Goal: Task Accomplishment & Management: Manage account settings

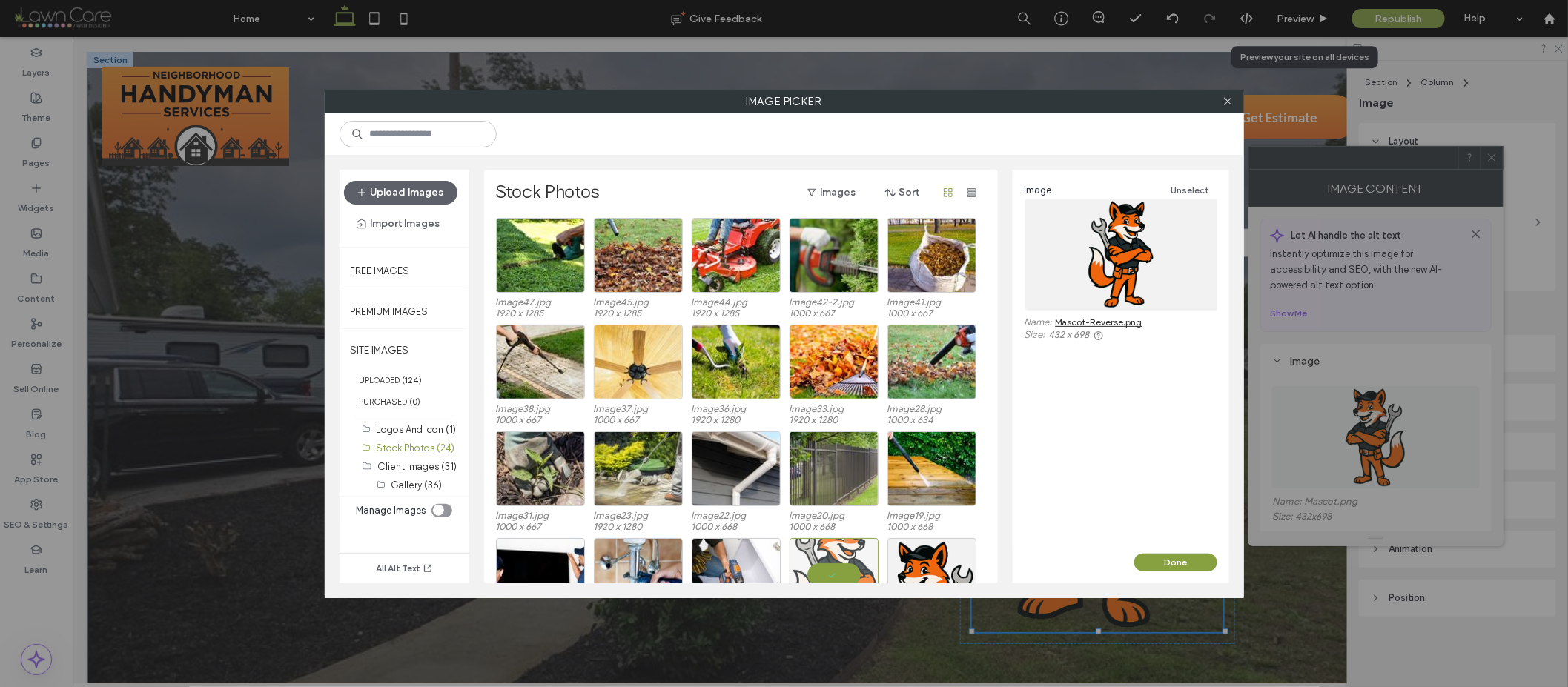
scroll to position [137, 0]
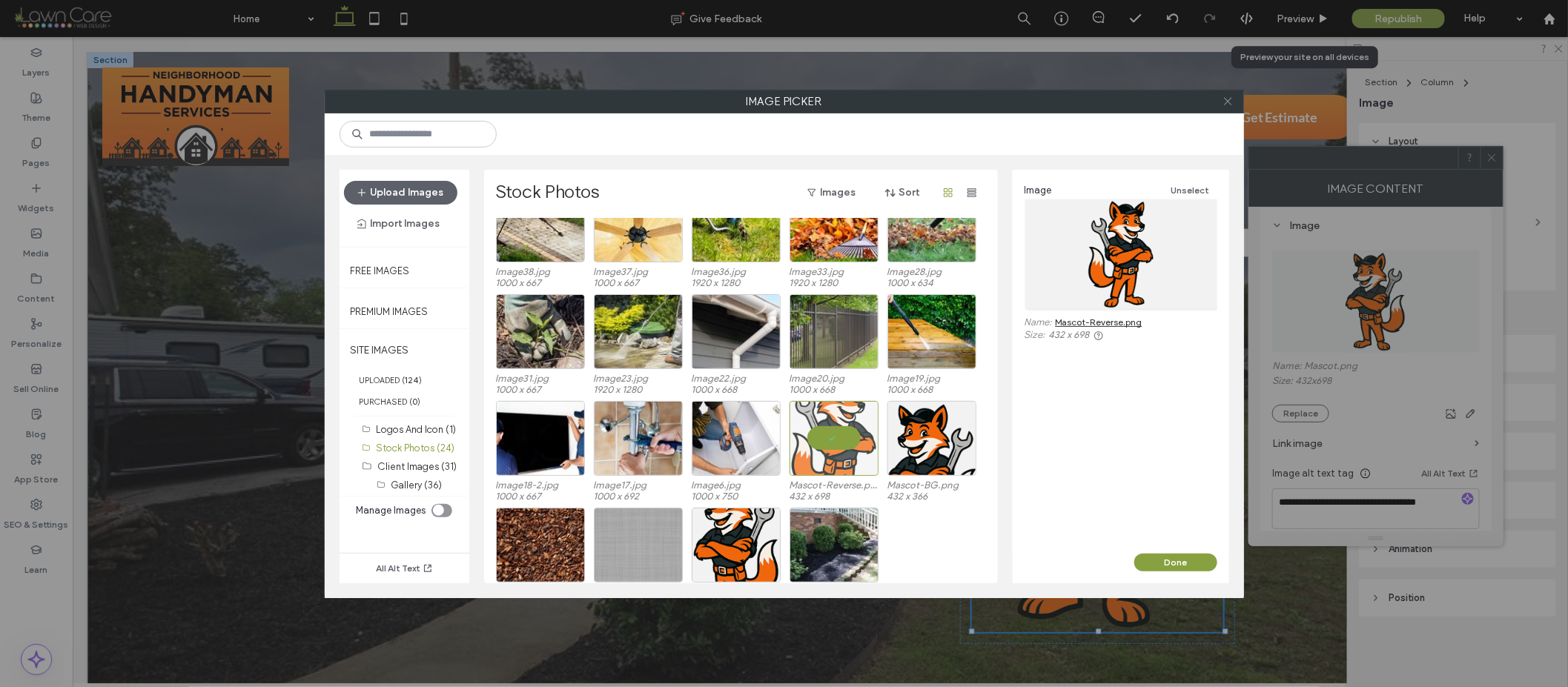
click at [1227, 103] on icon at bounding box center [1228, 101] width 11 height 11
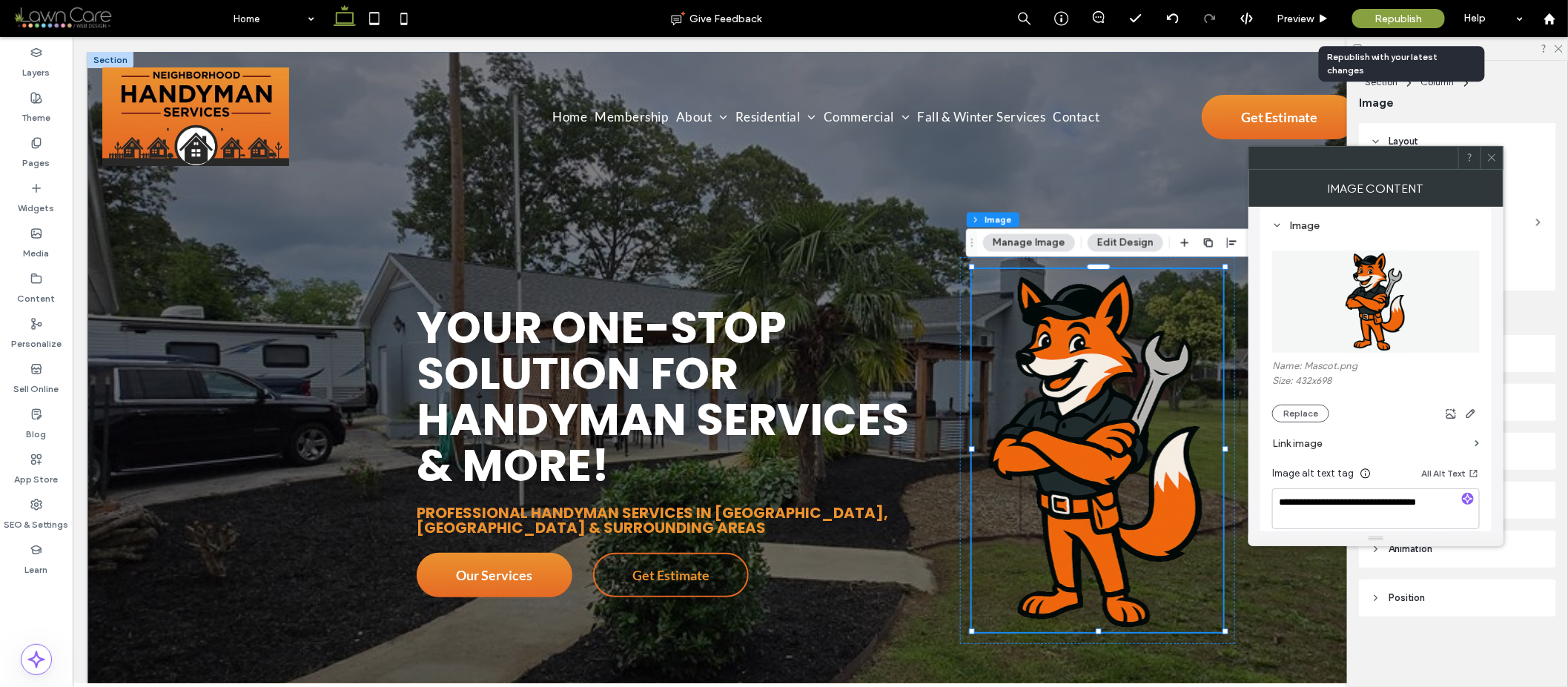
click at [1384, 17] on span "Republish" at bounding box center [1399, 19] width 48 height 13
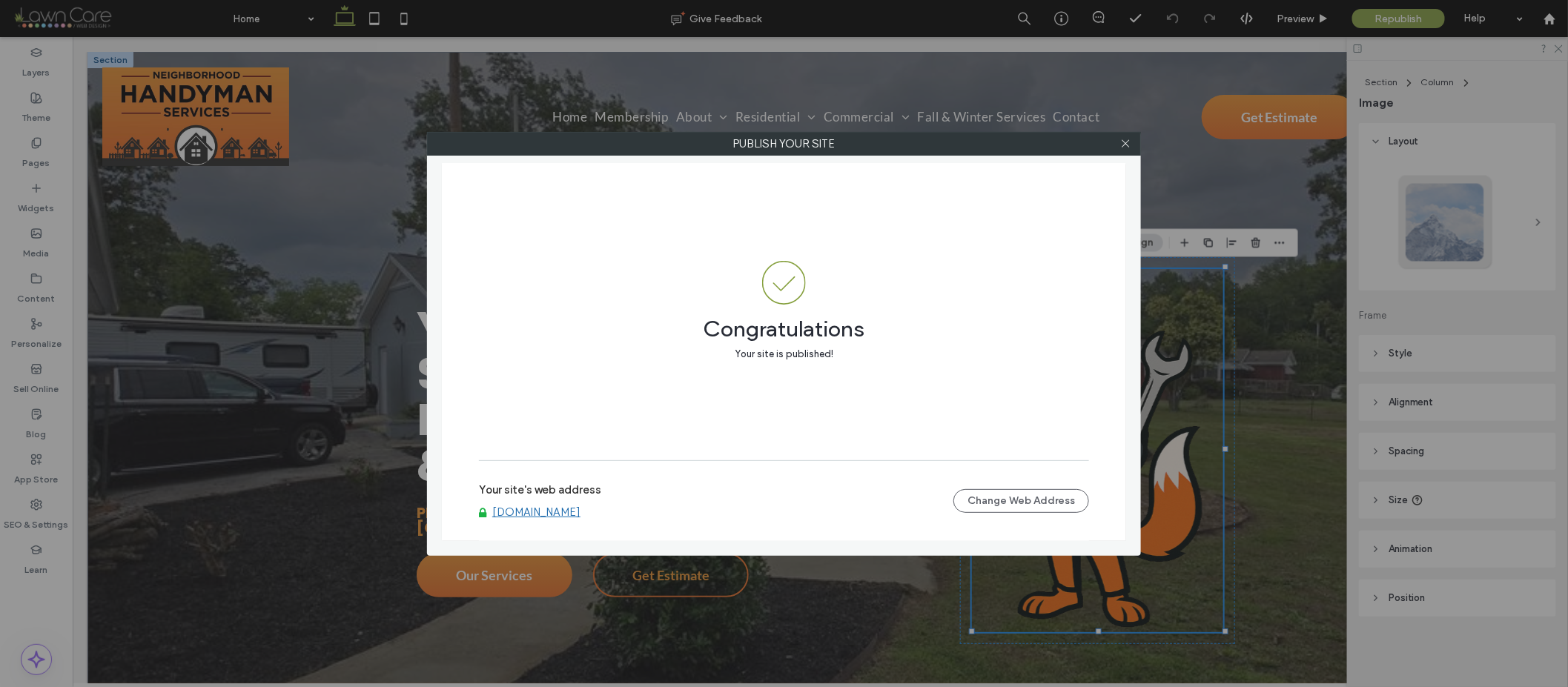
click at [1135, 143] on div at bounding box center [1126, 144] width 23 height 23
click at [1124, 142] on use at bounding box center [1126, 144] width 8 height 8
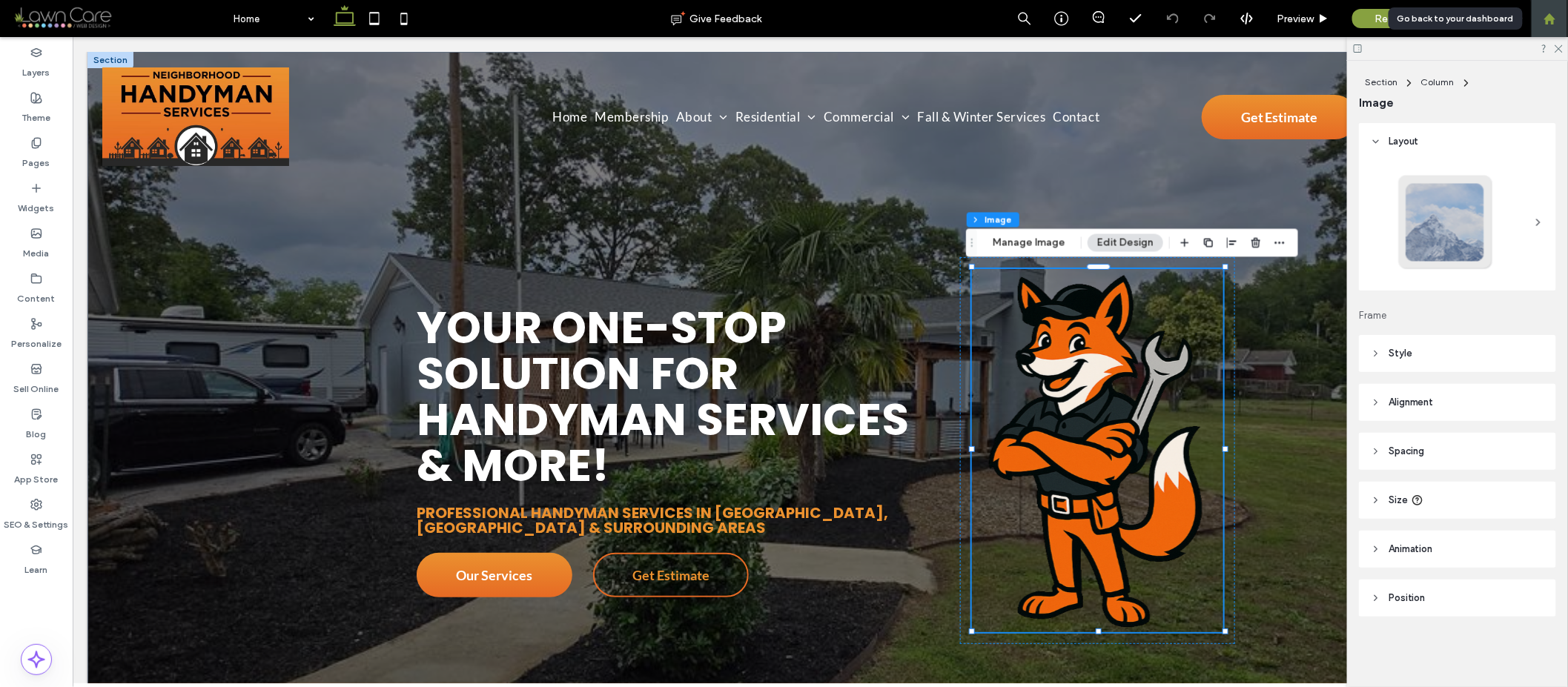
click at [1563, 20] on div at bounding box center [1549, 19] width 35 height 13
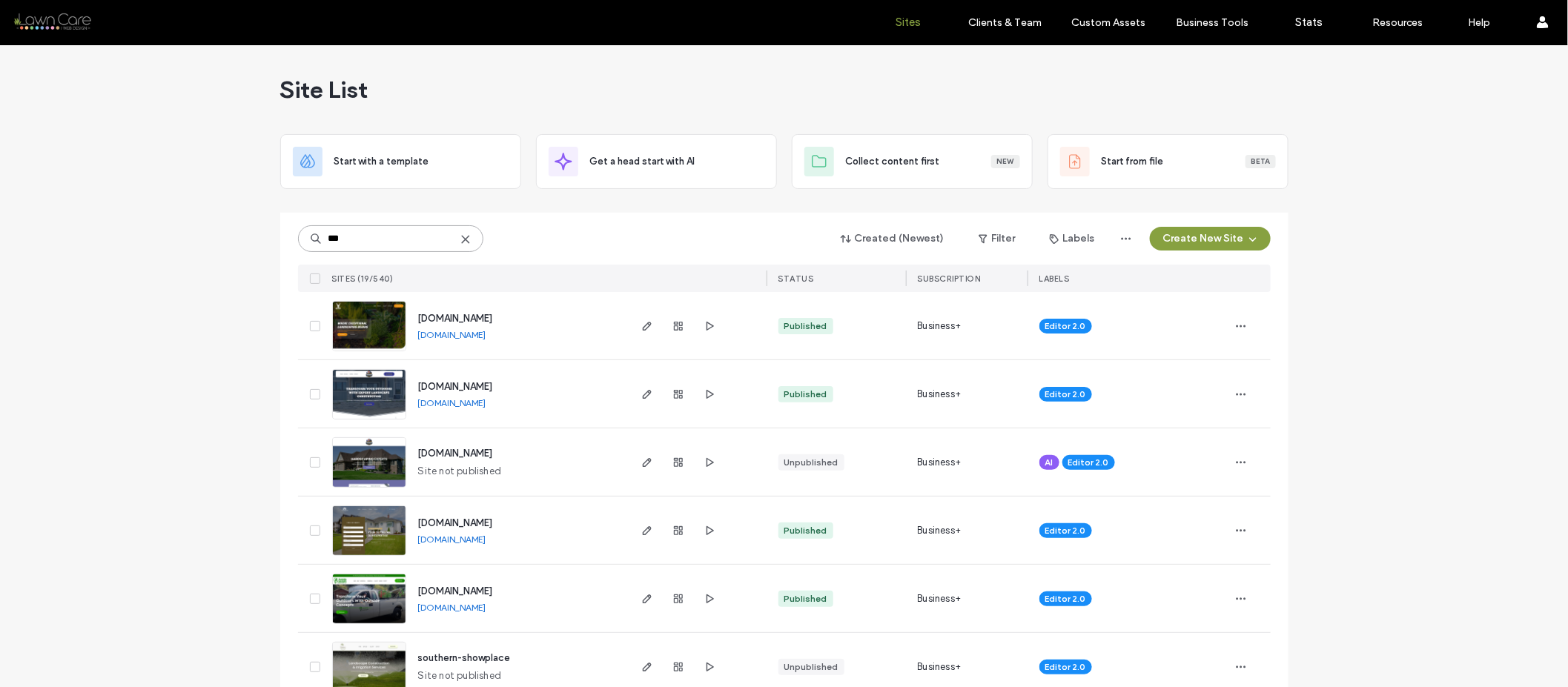
click at [365, 245] on input "***" at bounding box center [390, 239] width 185 height 26
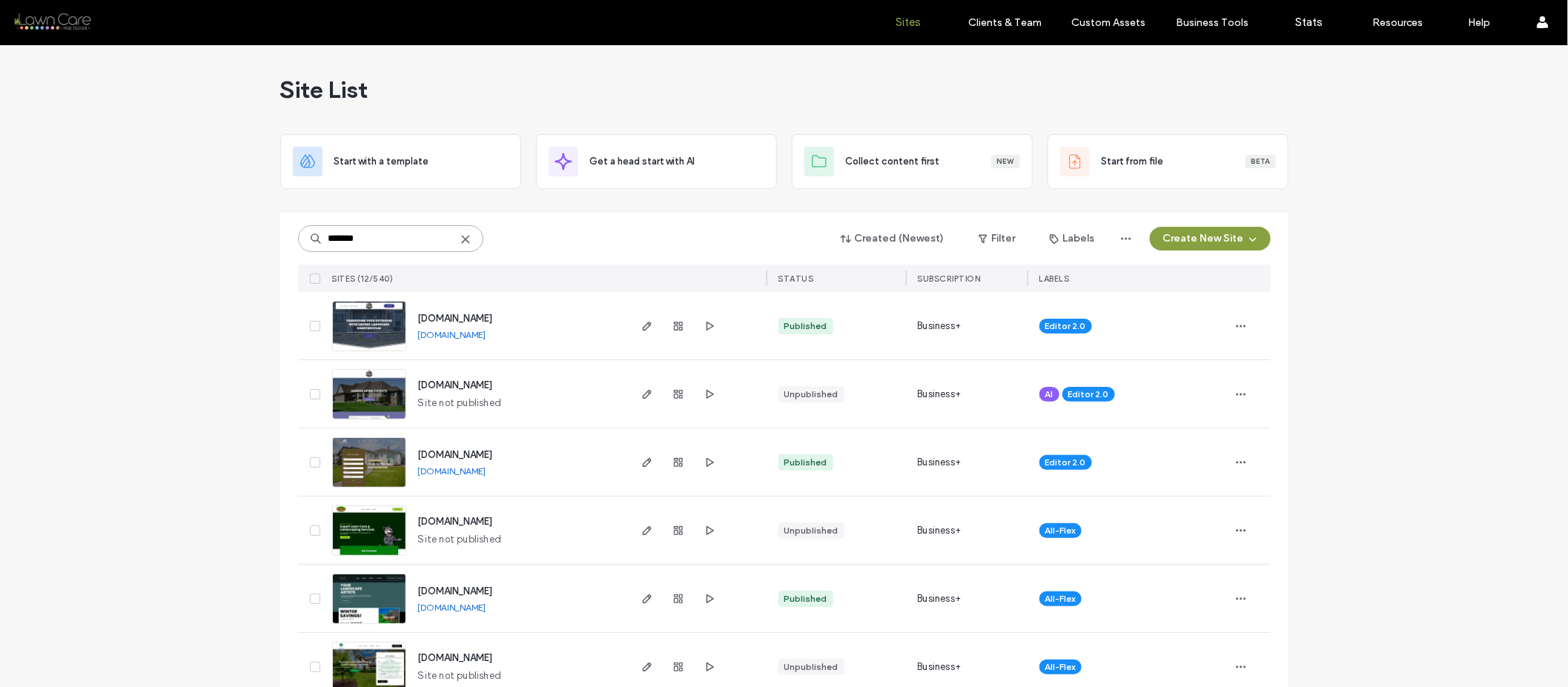
drag, startPoint x: 361, startPoint y: 233, endPoint x: 308, endPoint y: 233, distance: 53.0
click at [308, 233] on div "*******" at bounding box center [390, 239] width 185 height 26
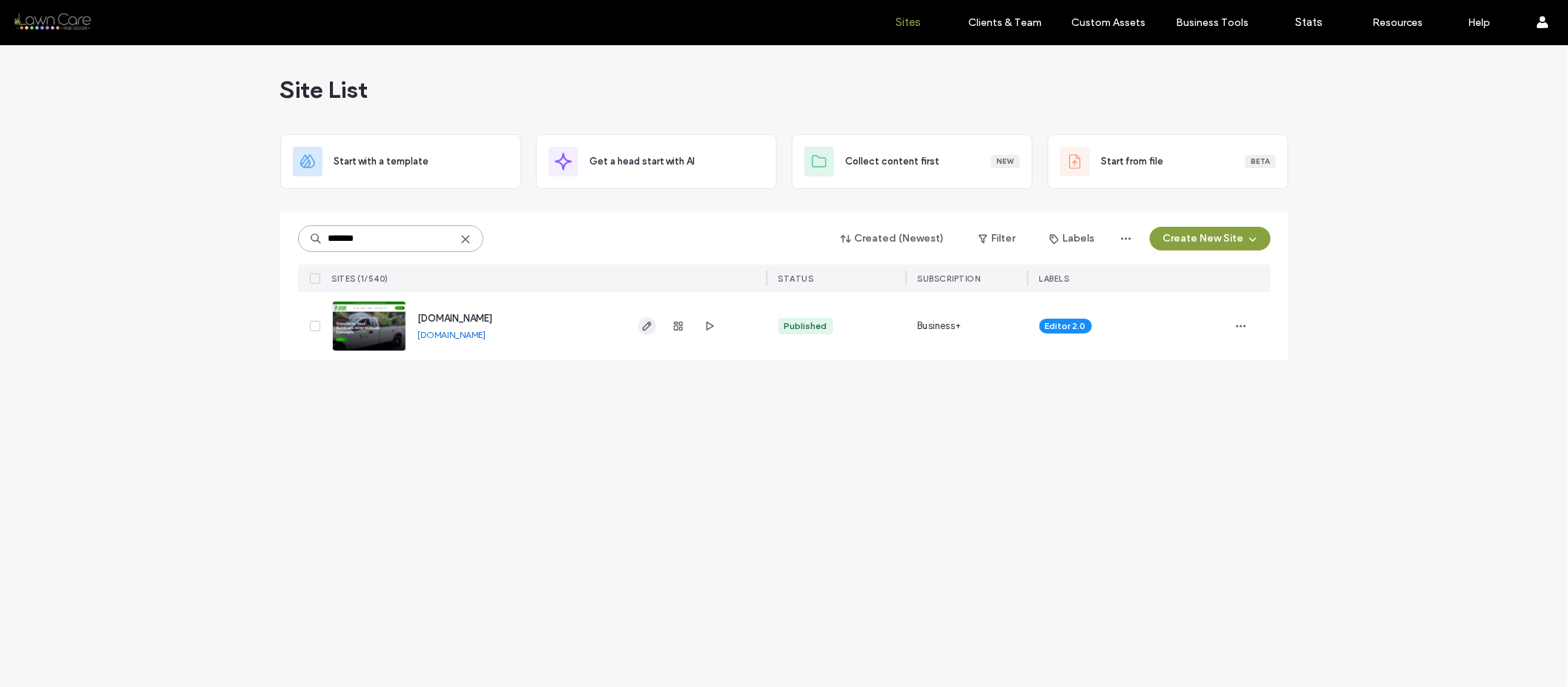
type input "*******"
click at [644, 329] on icon "button" at bounding box center [647, 327] width 12 height 12
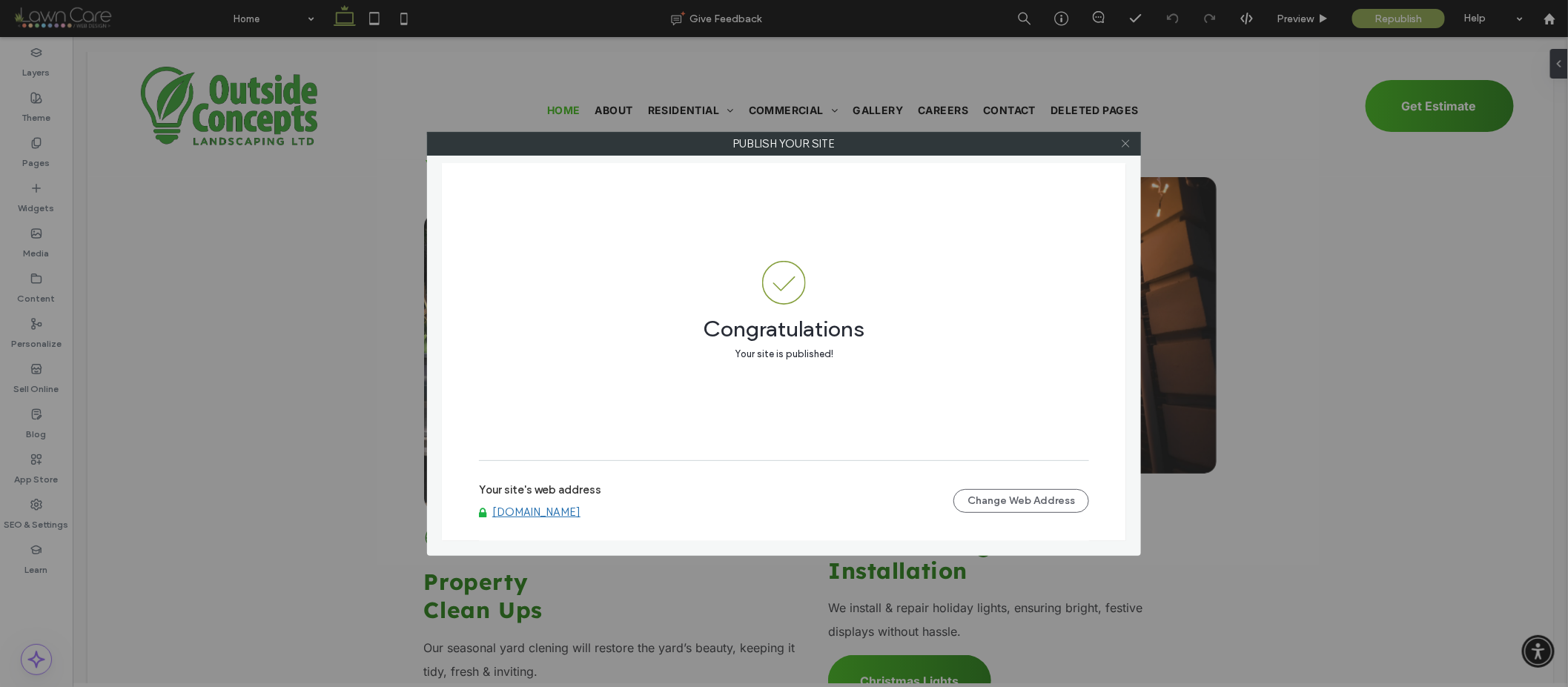
click at [1124, 141] on icon at bounding box center [1126, 143] width 11 height 11
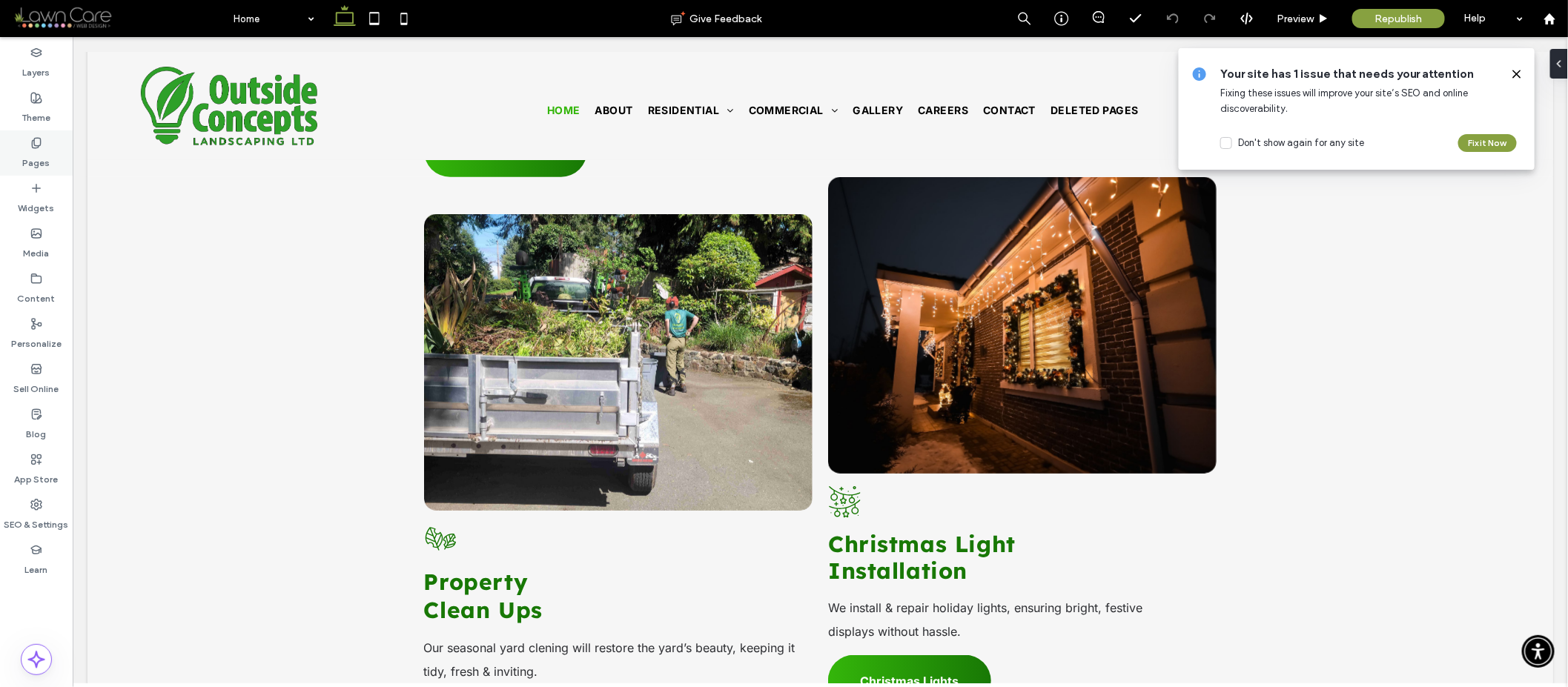
click at [68, 152] on div "Pages" at bounding box center [36, 153] width 73 height 45
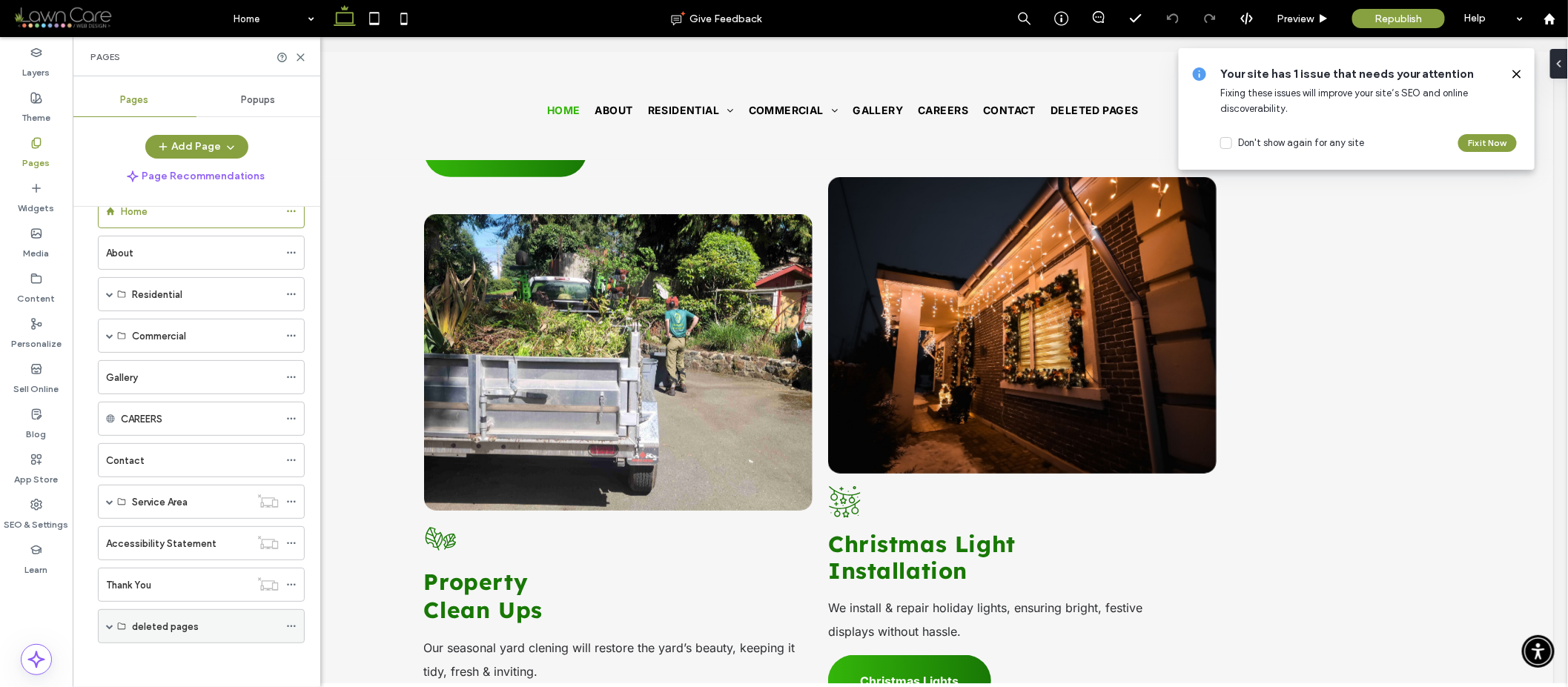
scroll to position [39, 0]
click at [292, 628] on icon at bounding box center [291, 626] width 11 height 11
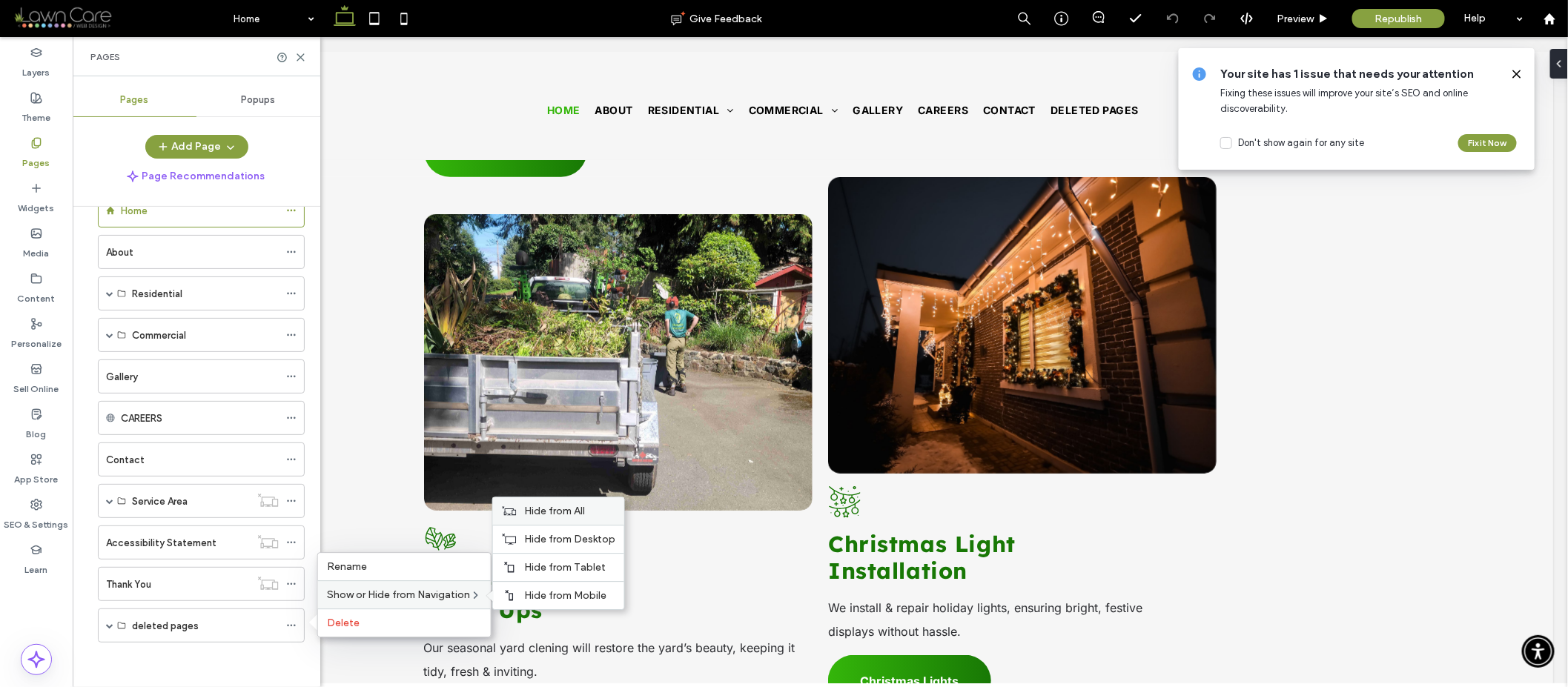
click at [546, 512] on span "Hide from All" at bounding box center [555, 511] width 61 height 13
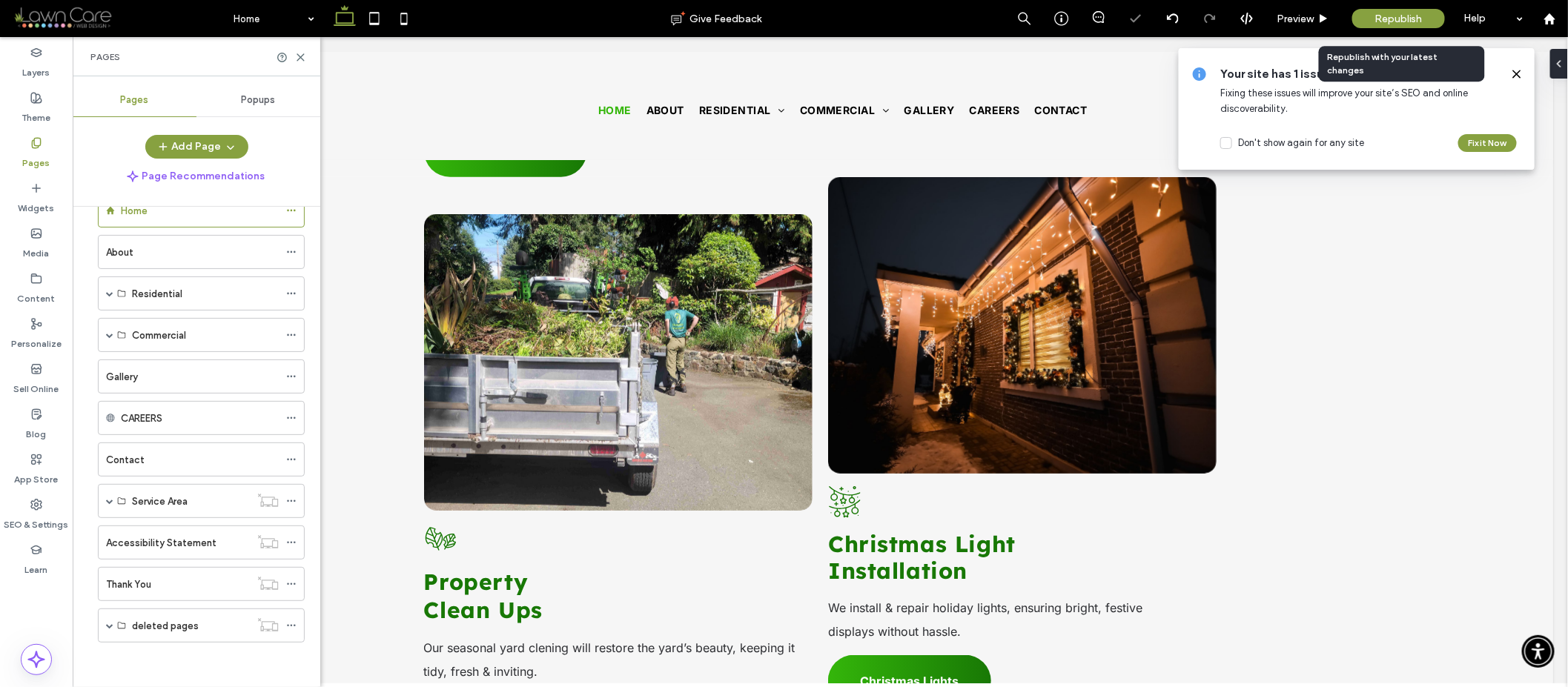
click at [1402, 15] on span "Republish" at bounding box center [1399, 19] width 48 height 13
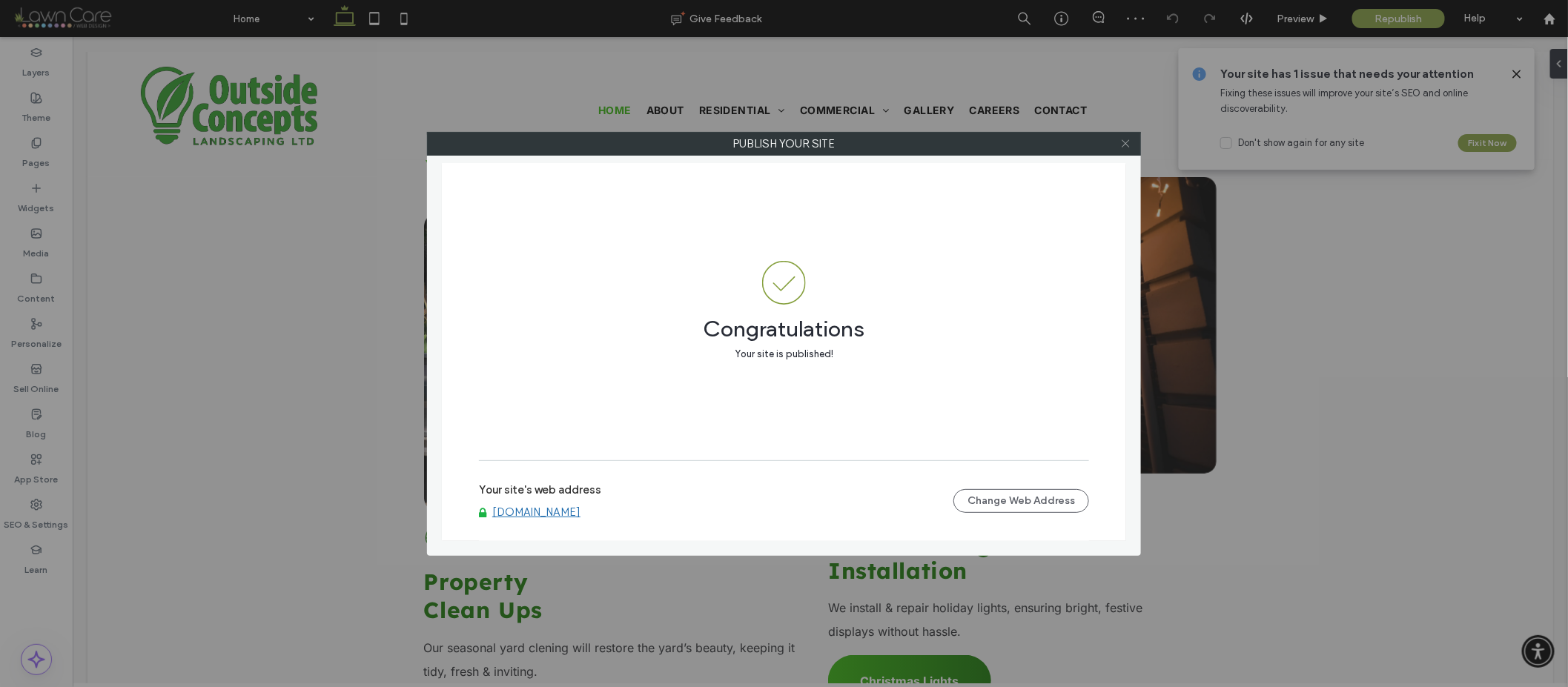
click at [1130, 136] on span at bounding box center [1126, 144] width 11 height 23
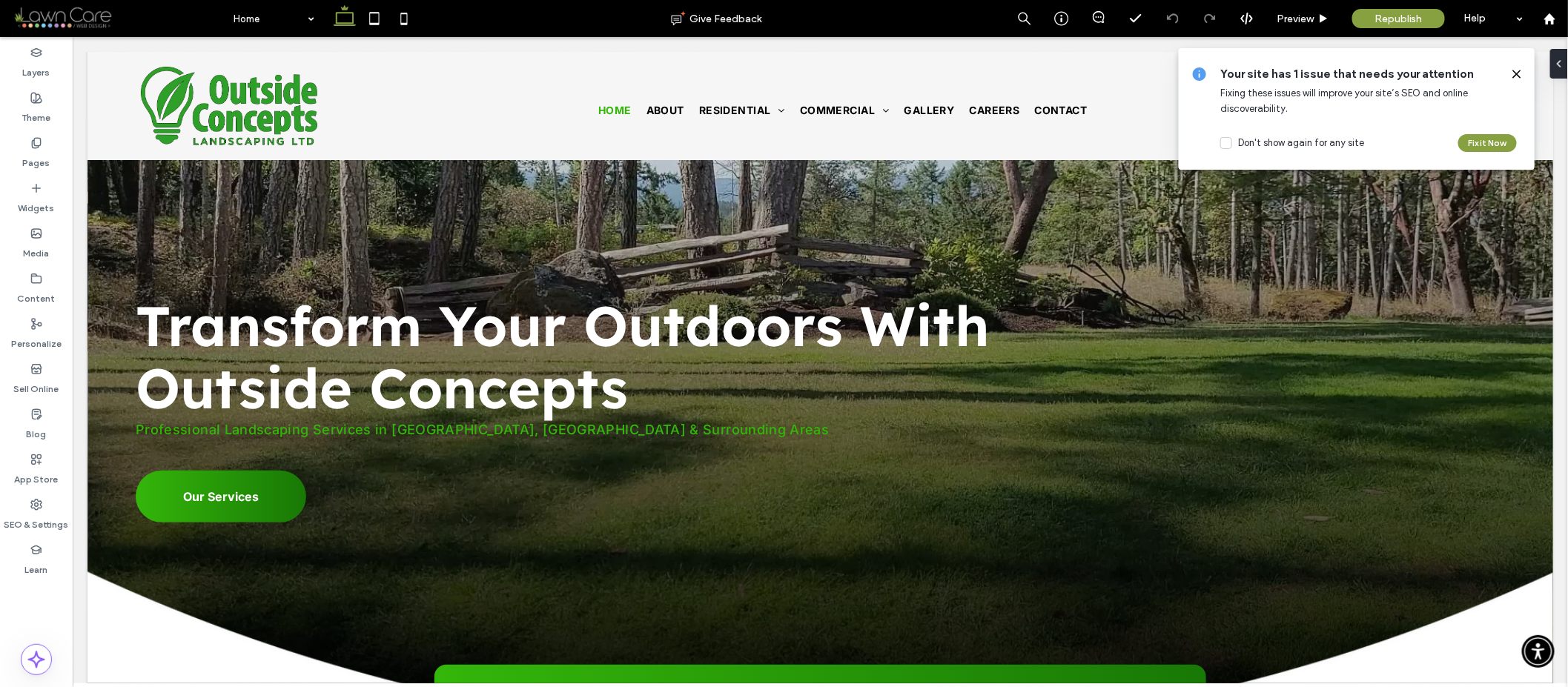
scroll to position [0, 0]
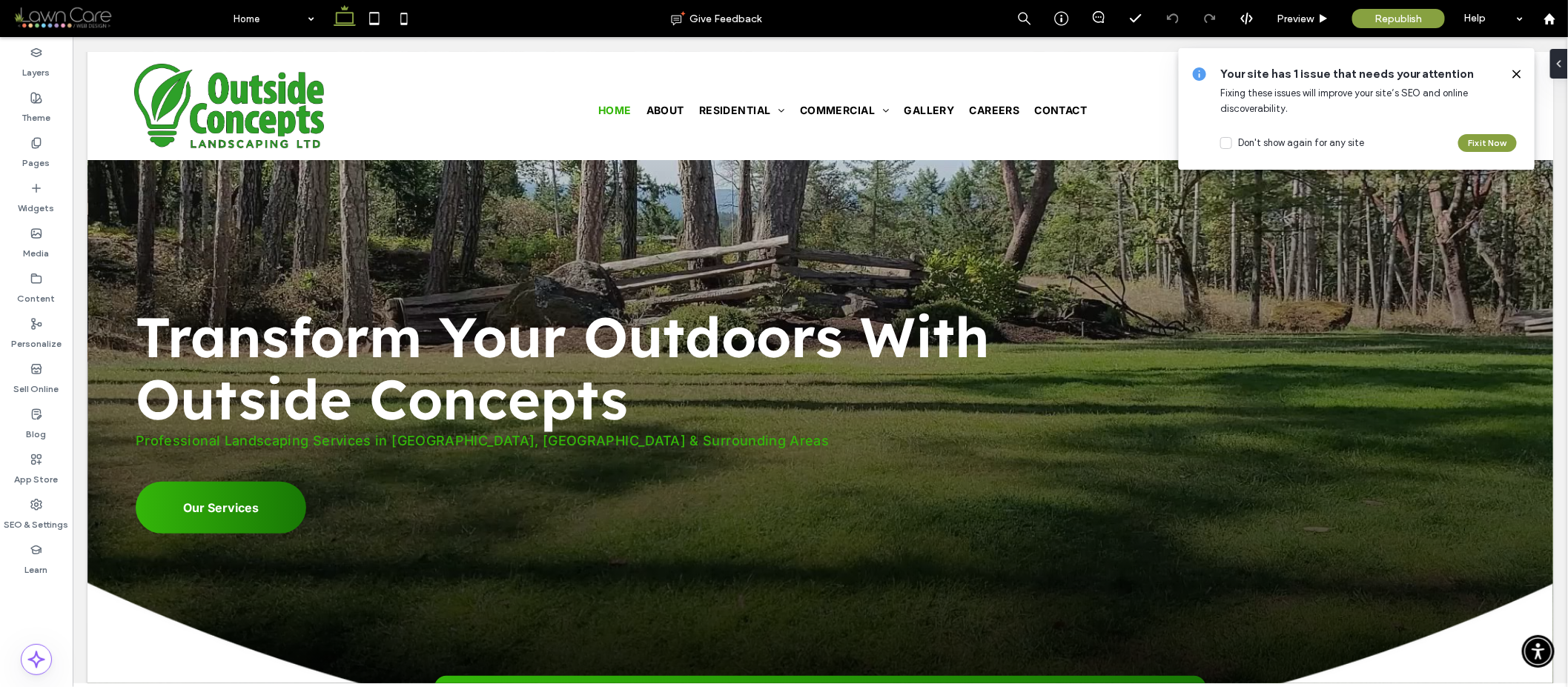
click at [1521, 87] on div "Your site has 1 issue that needs your attention Fixing these issues will improv…" at bounding box center [1357, 109] width 356 height 122
click at [1515, 78] on icon at bounding box center [1517, 74] width 12 height 12
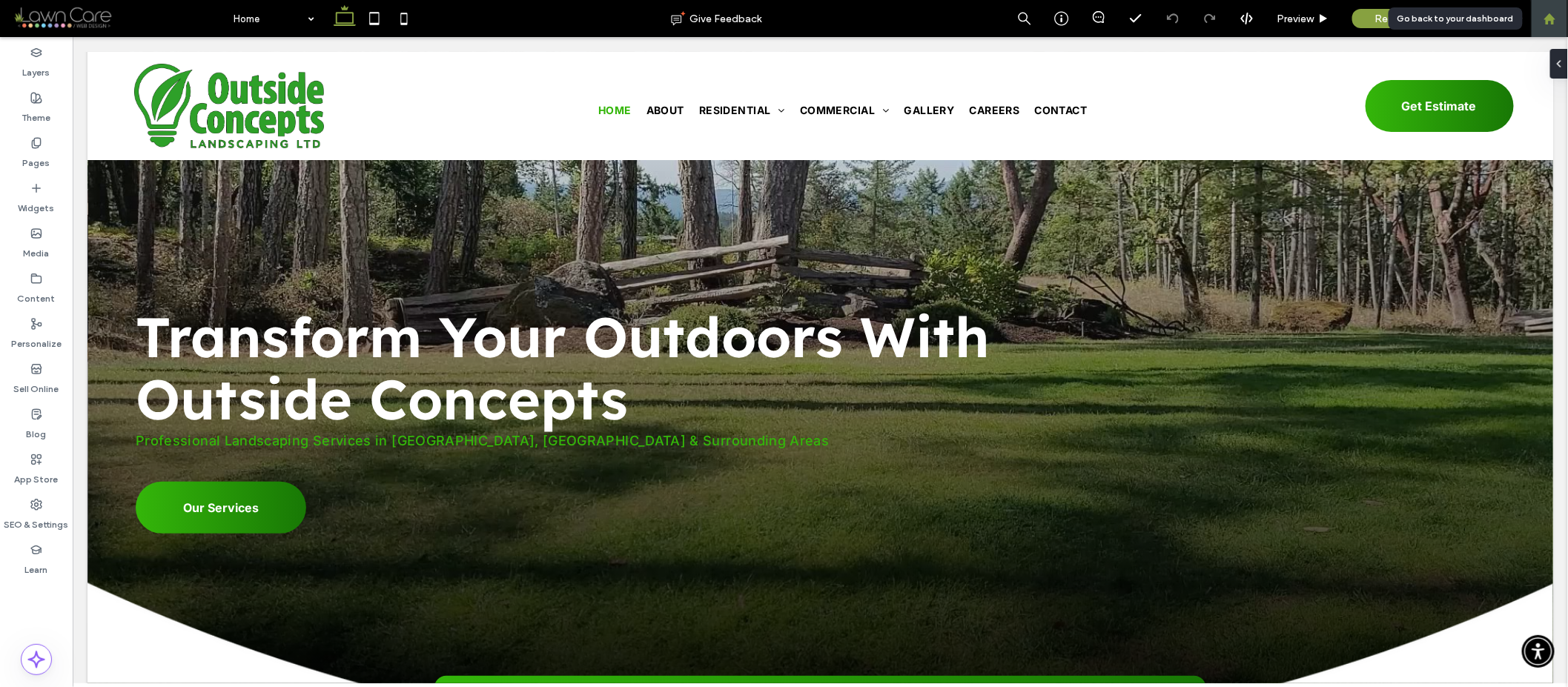
click at [1560, 23] on div at bounding box center [1549, 19] width 35 height 13
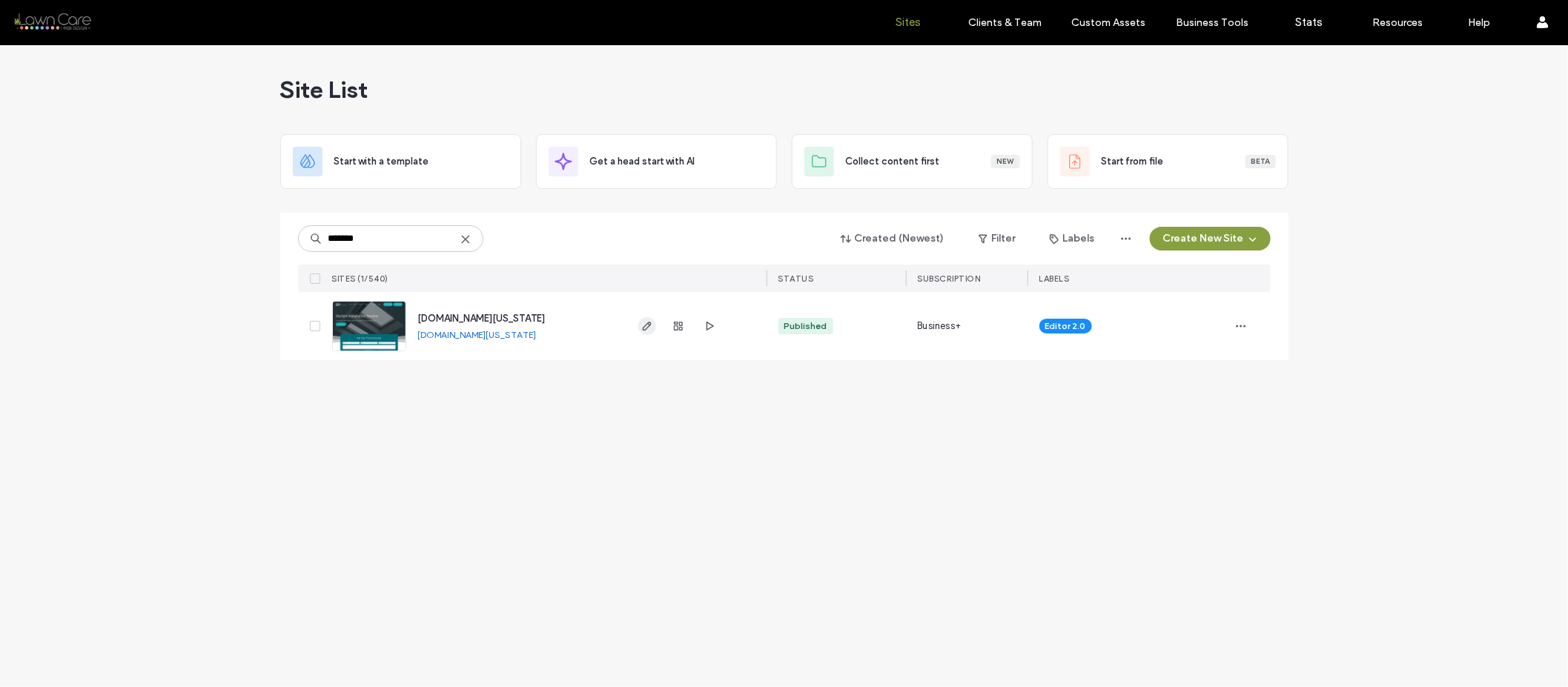
type input "*******"
click at [644, 318] on span "button" at bounding box center [647, 327] width 18 height 18
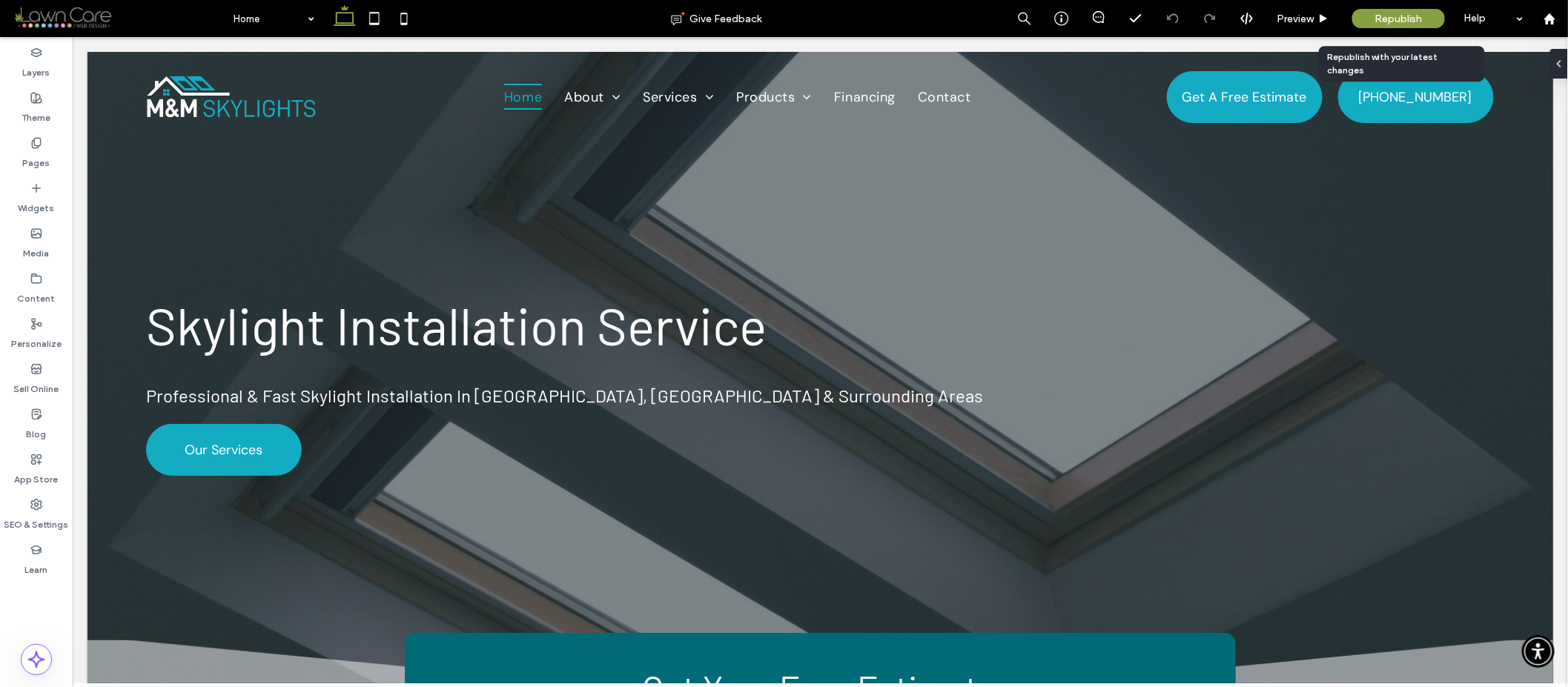
click at [1411, 20] on span "Republish" at bounding box center [1399, 19] width 48 height 13
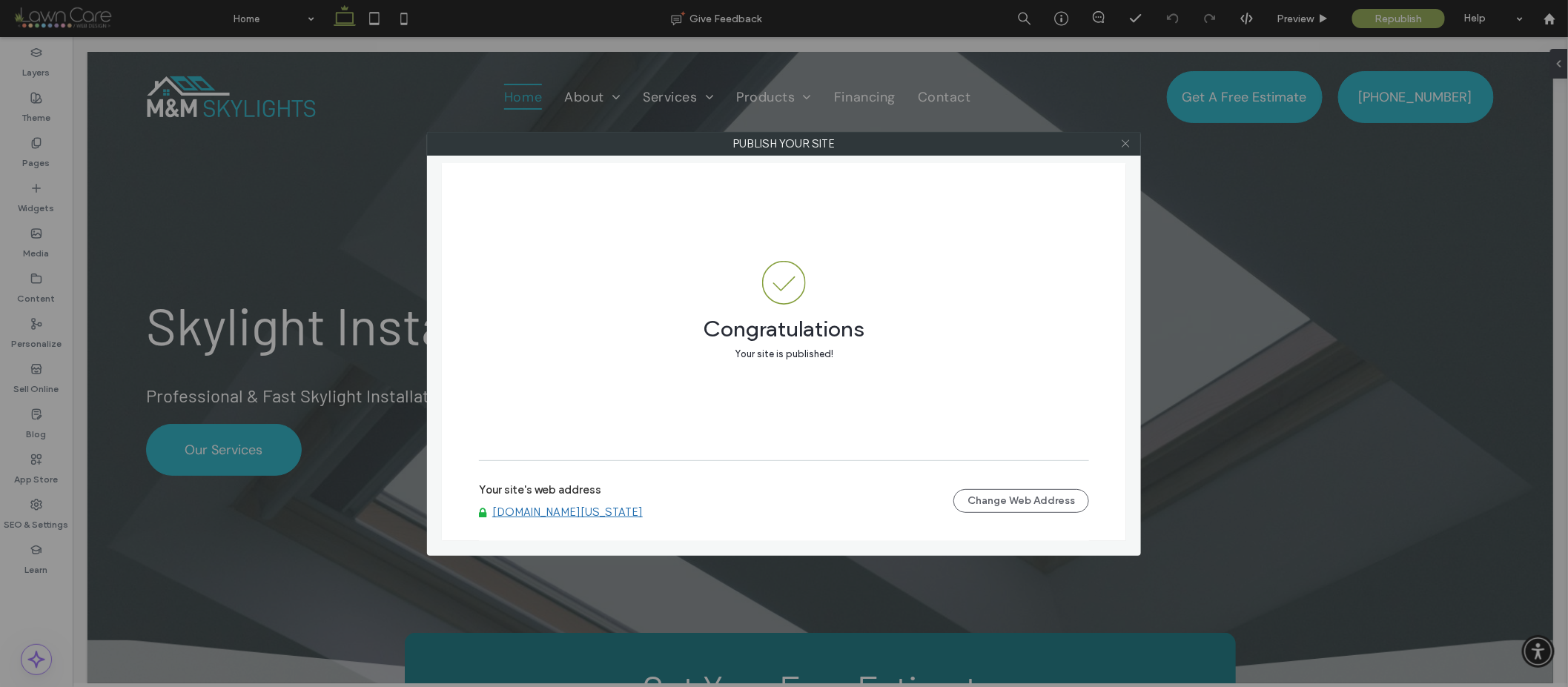
click at [1120, 141] on icon at bounding box center [1126, 143] width 11 height 11
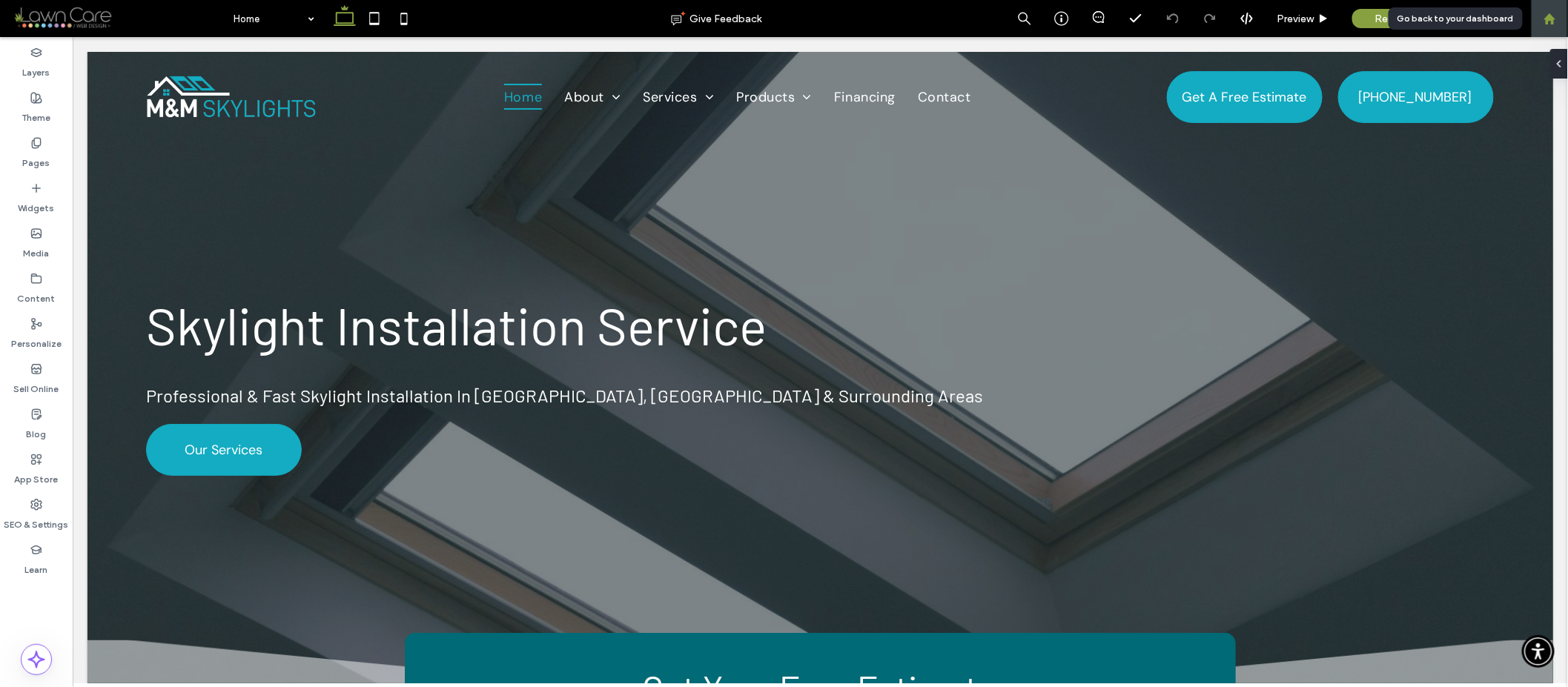
click at [1543, 20] on icon at bounding box center [1549, 19] width 13 height 13
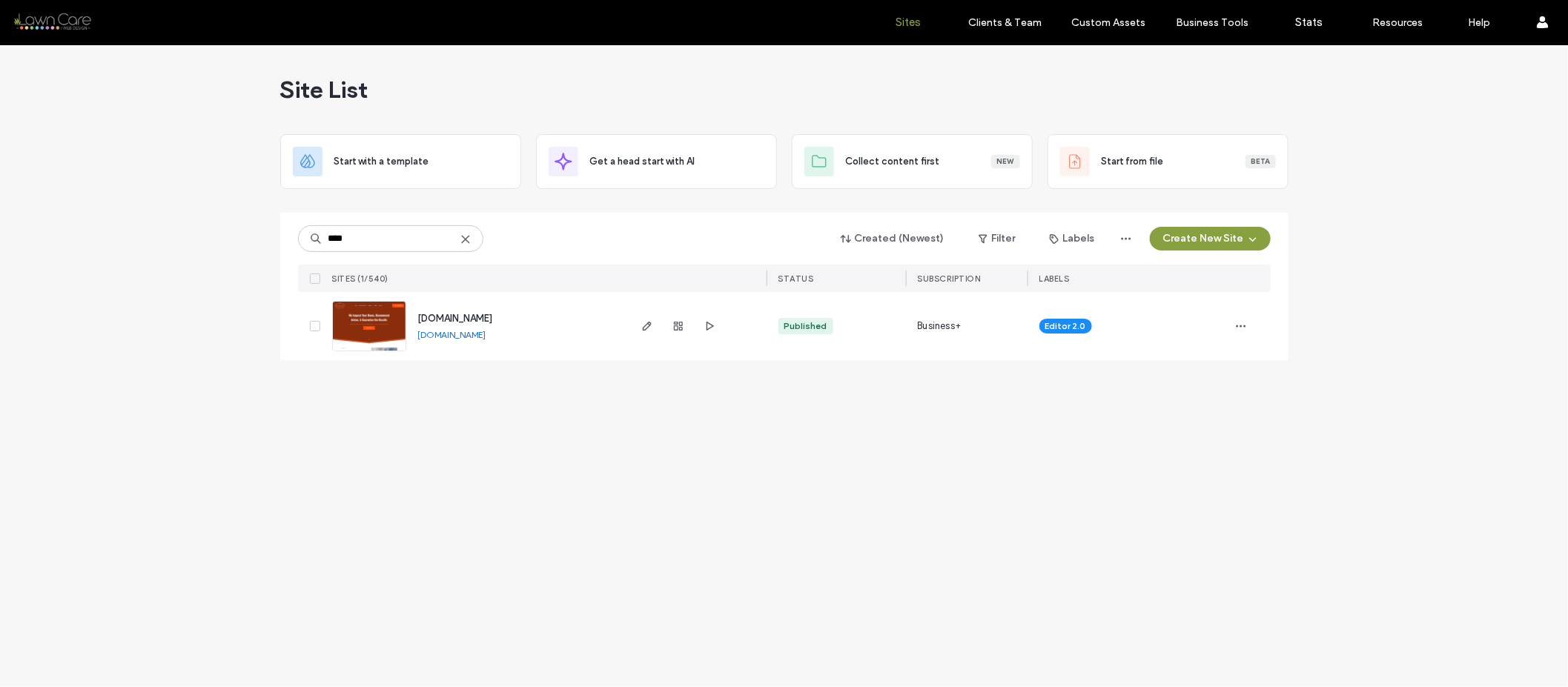
type input "****"
click at [635, 327] on div at bounding box center [697, 326] width 140 height 68
click at [646, 326] on icon "button" at bounding box center [647, 327] width 12 height 12
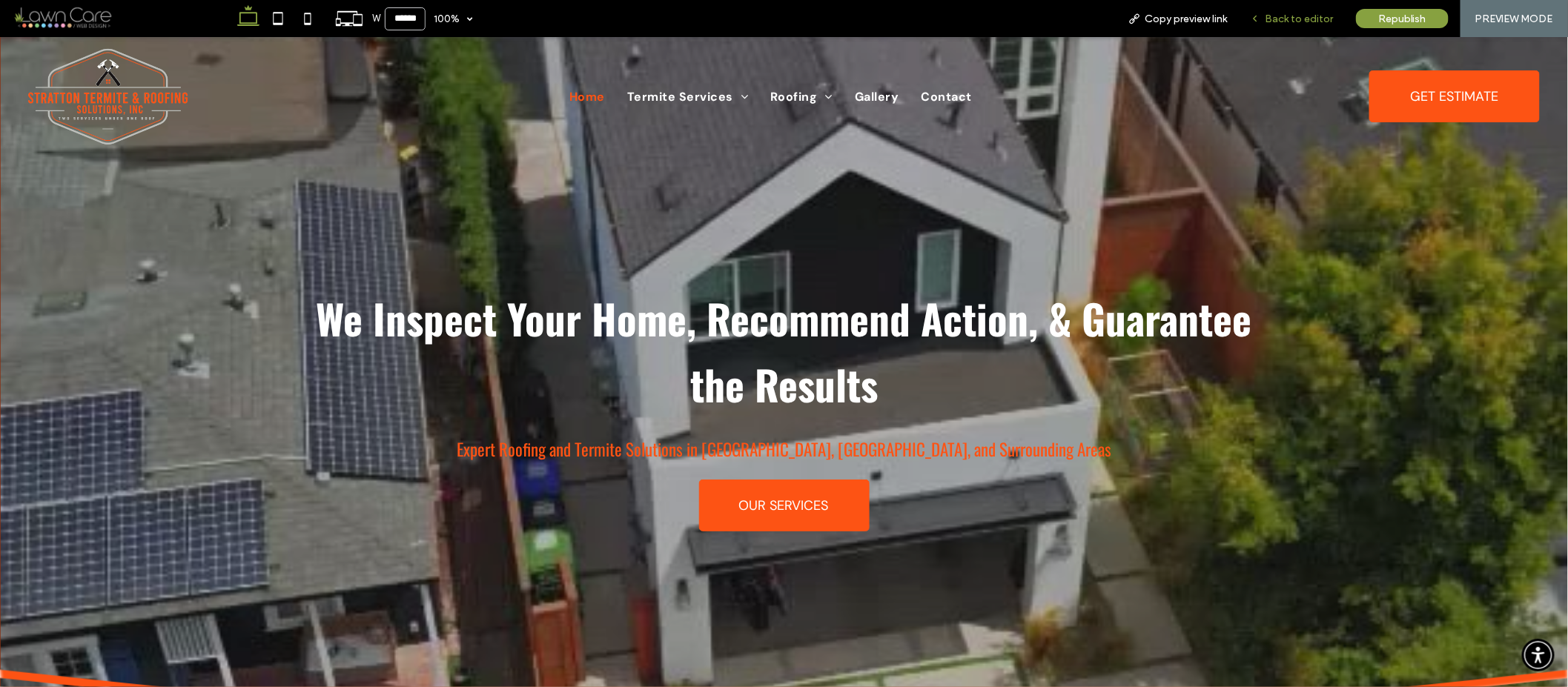
click at [1291, 25] on div "Back to editor" at bounding box center [1291, 18] width 106 height 37
click at [1289, 23] on span "Back to editor" at bounding box center [1299, 19] width 68 height 13
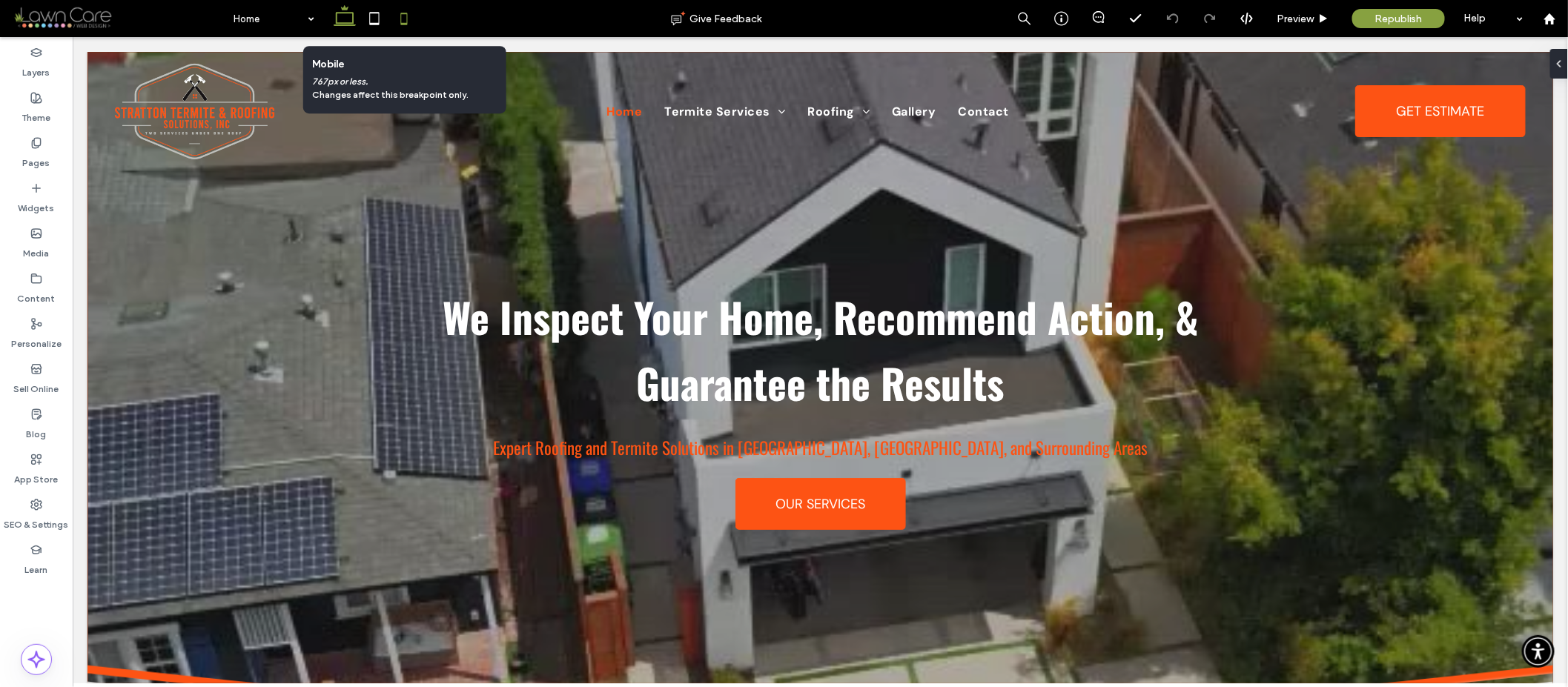
click at [400, 18] on icon at bounding box center [403, 18] width 29 height 29
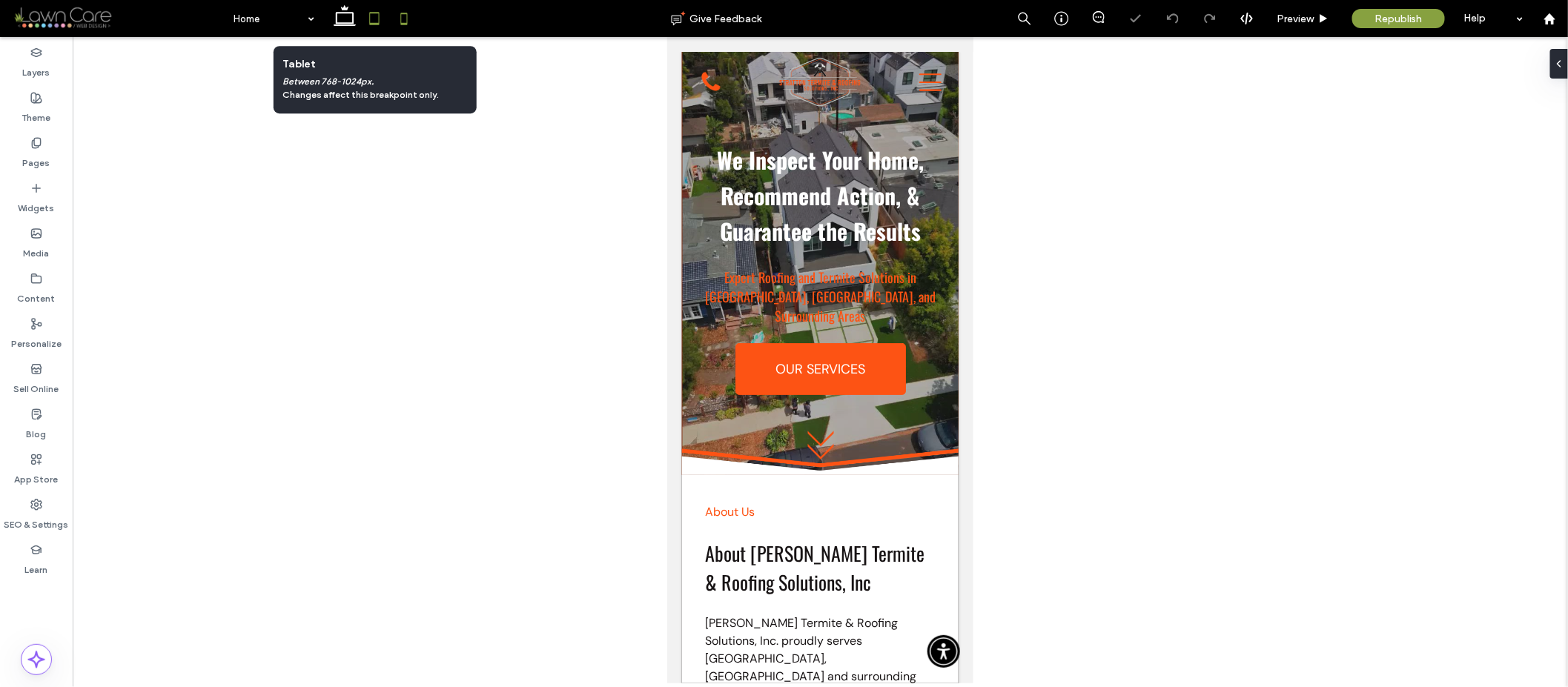
click at [378, 22] on icon at bounding box center [374, 18] width 29 height 29
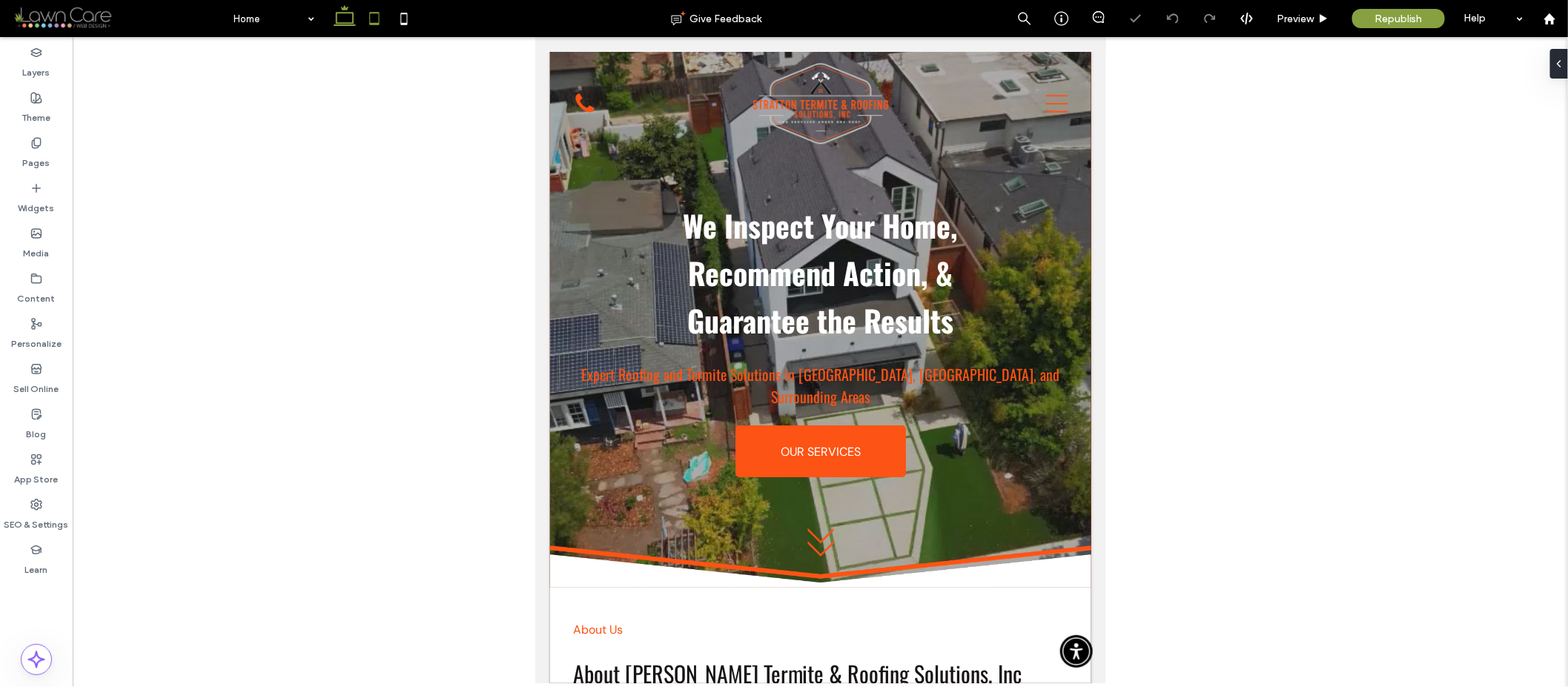
click at [339, 21] on icon at bounding box center [344, 18] width 29 height 29
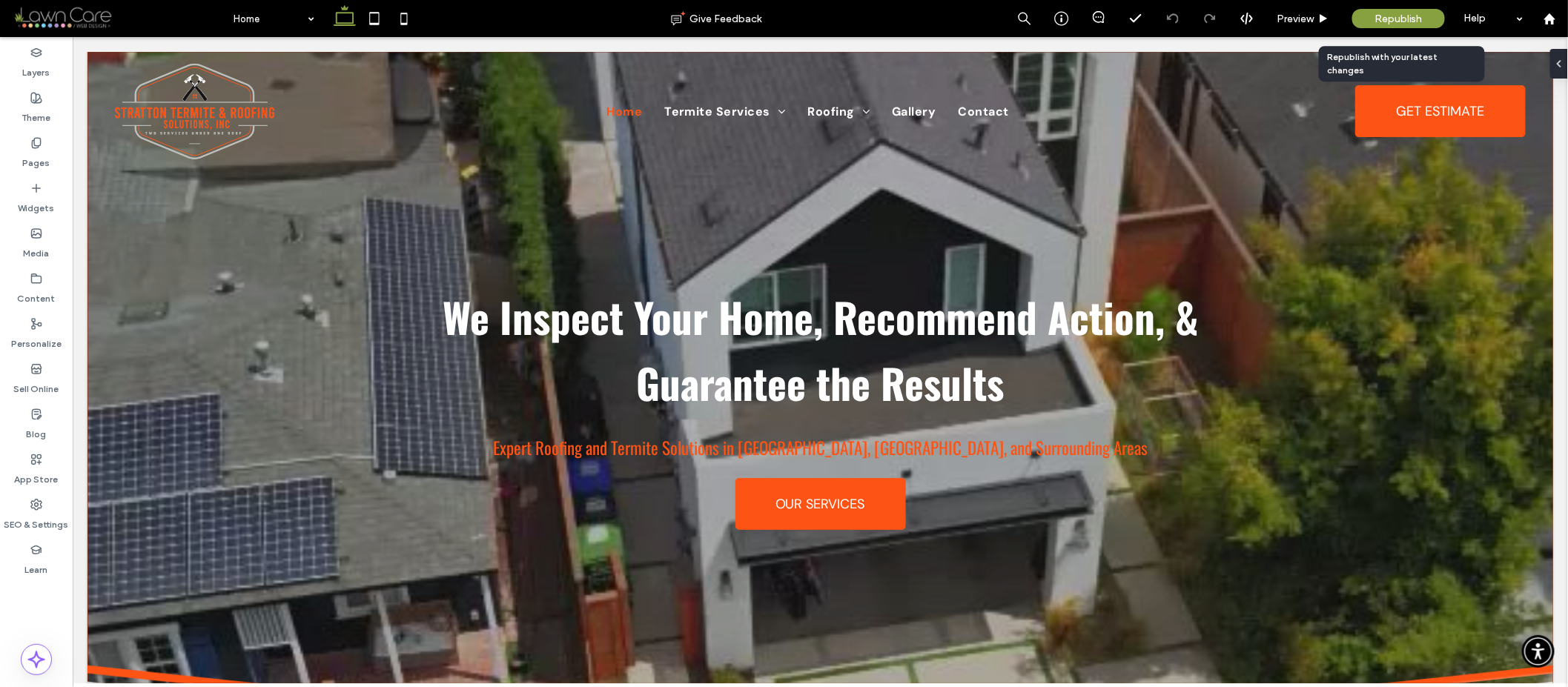
click at [1376, 14] on span "Republish" at bounding box center [1399, 19] width 48 height 13
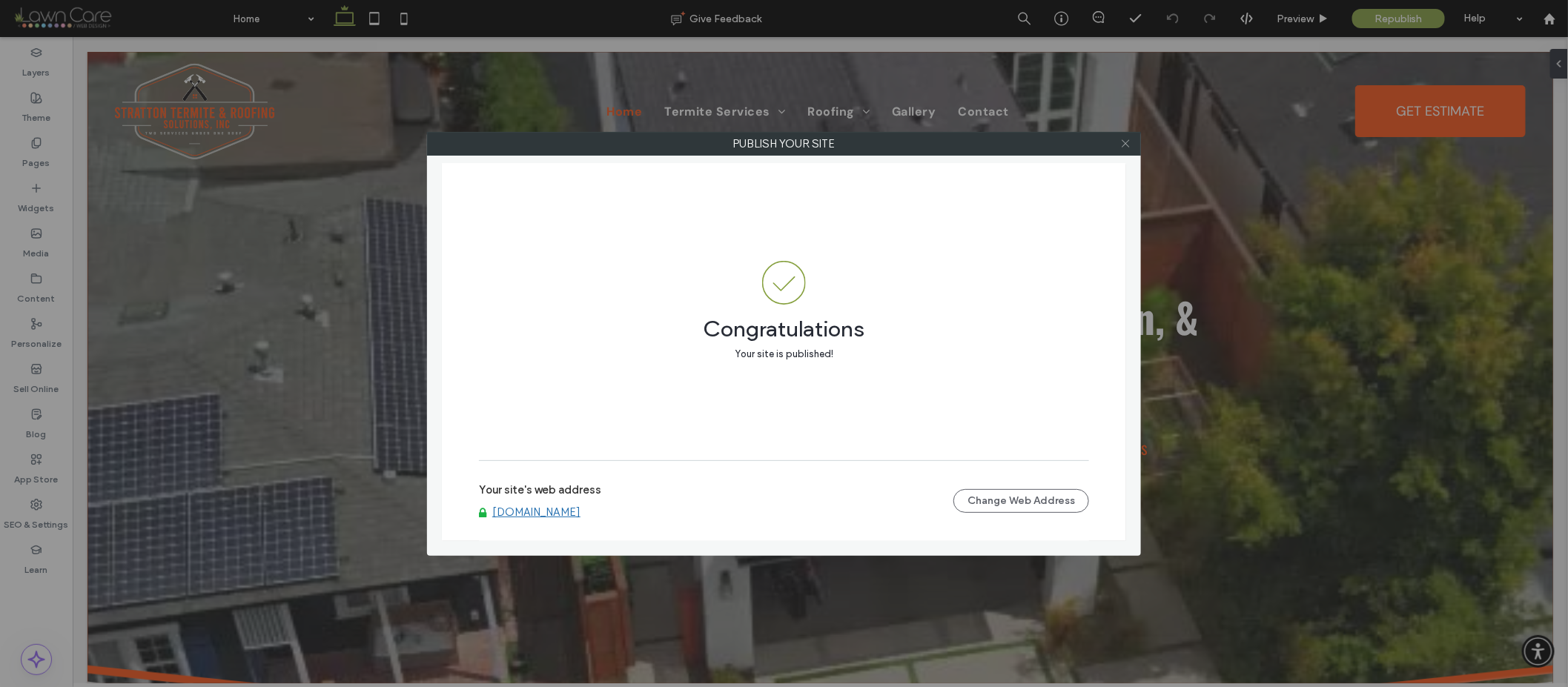
click at [1120, 141] on icon at bounding box center [1126, 143] width 11 height 11
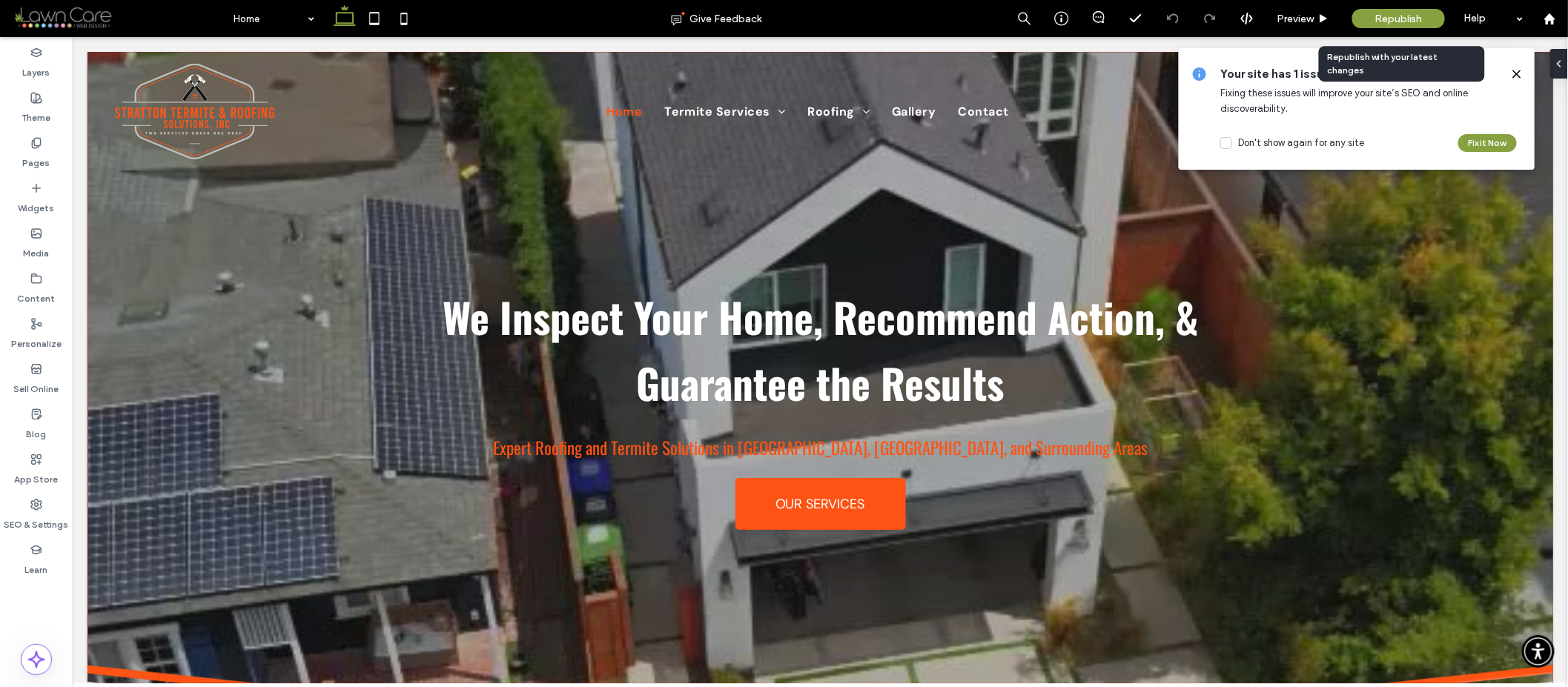
click at [1389, 14] on span "Republish" at bounding box center [1399, 19] width 48 height 13
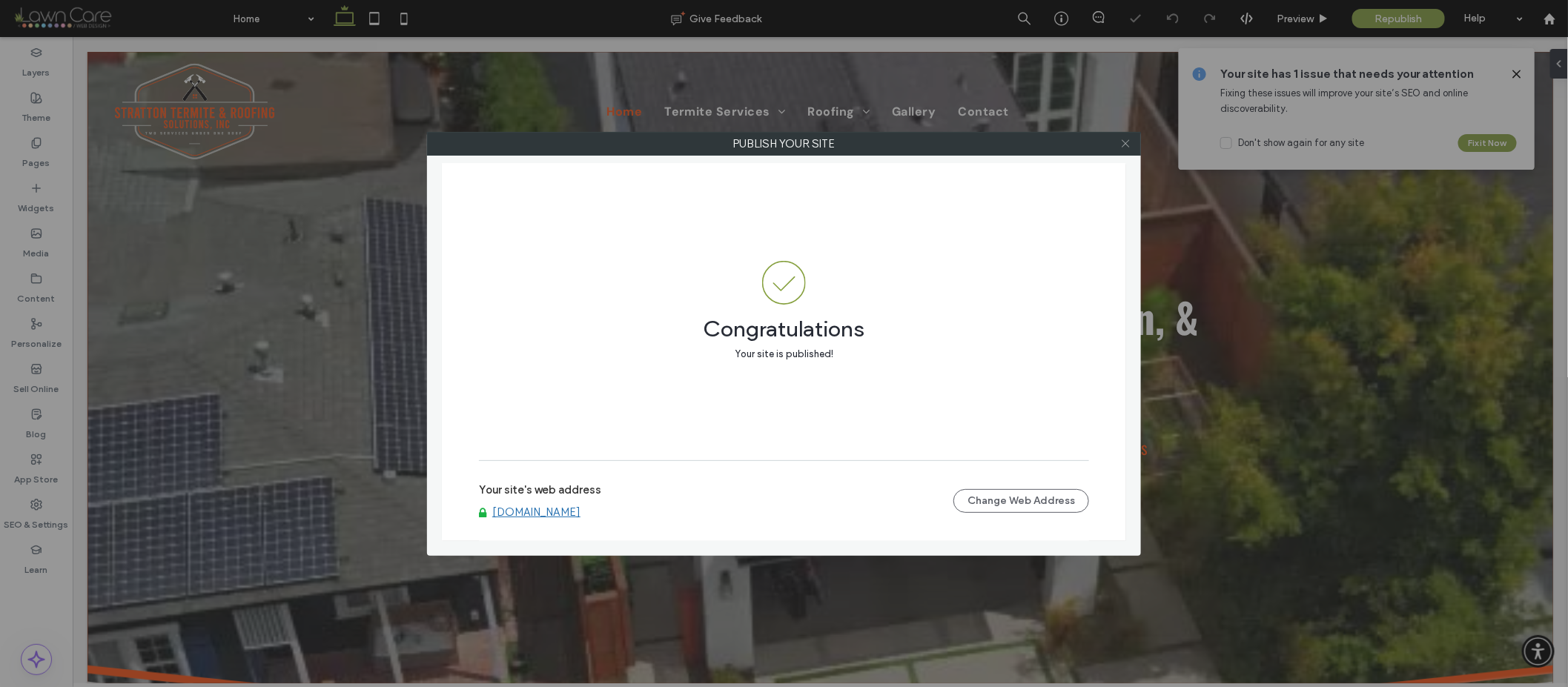
click at [1125, 144] on use at bounding box center [1126, 144] width 8 height 8
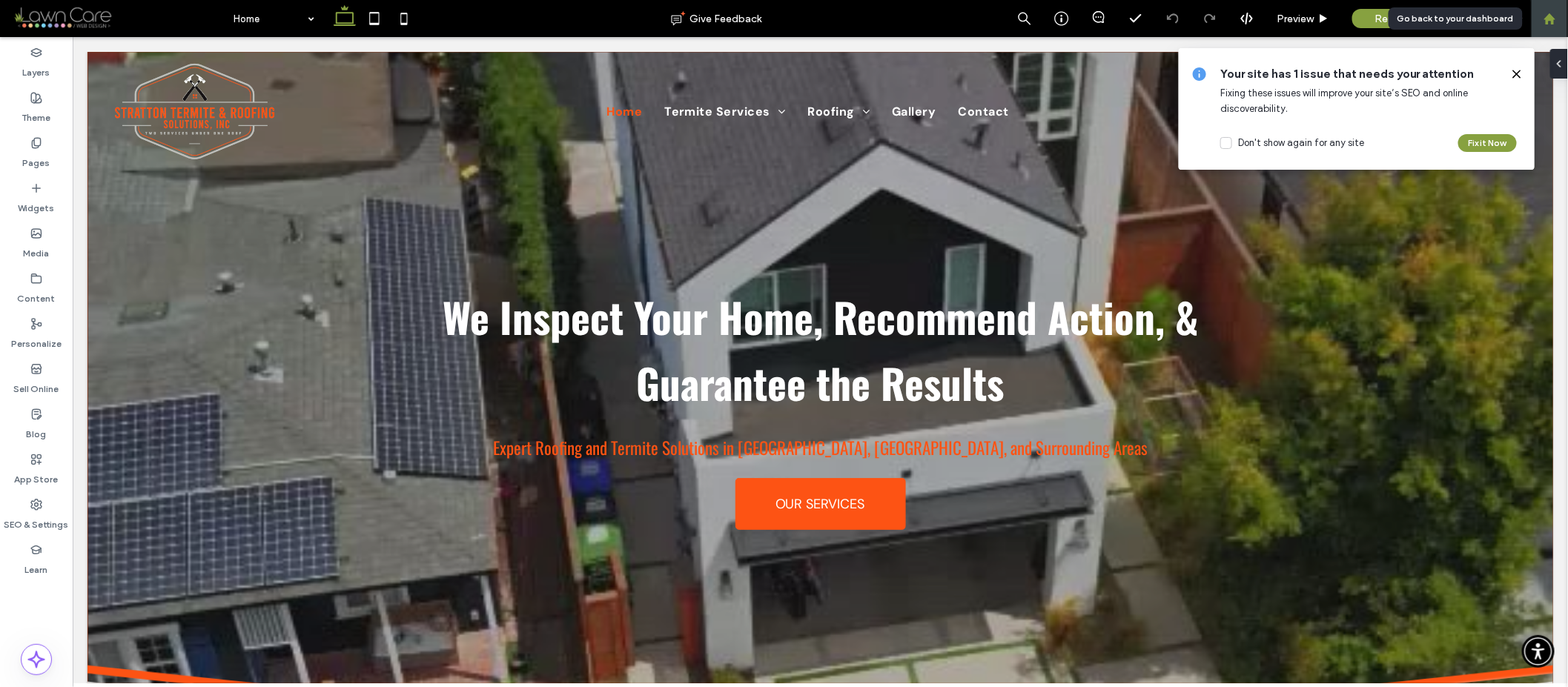
click at [1544, 20] on icon at bounding box center [1549, 19] width 13 height 13
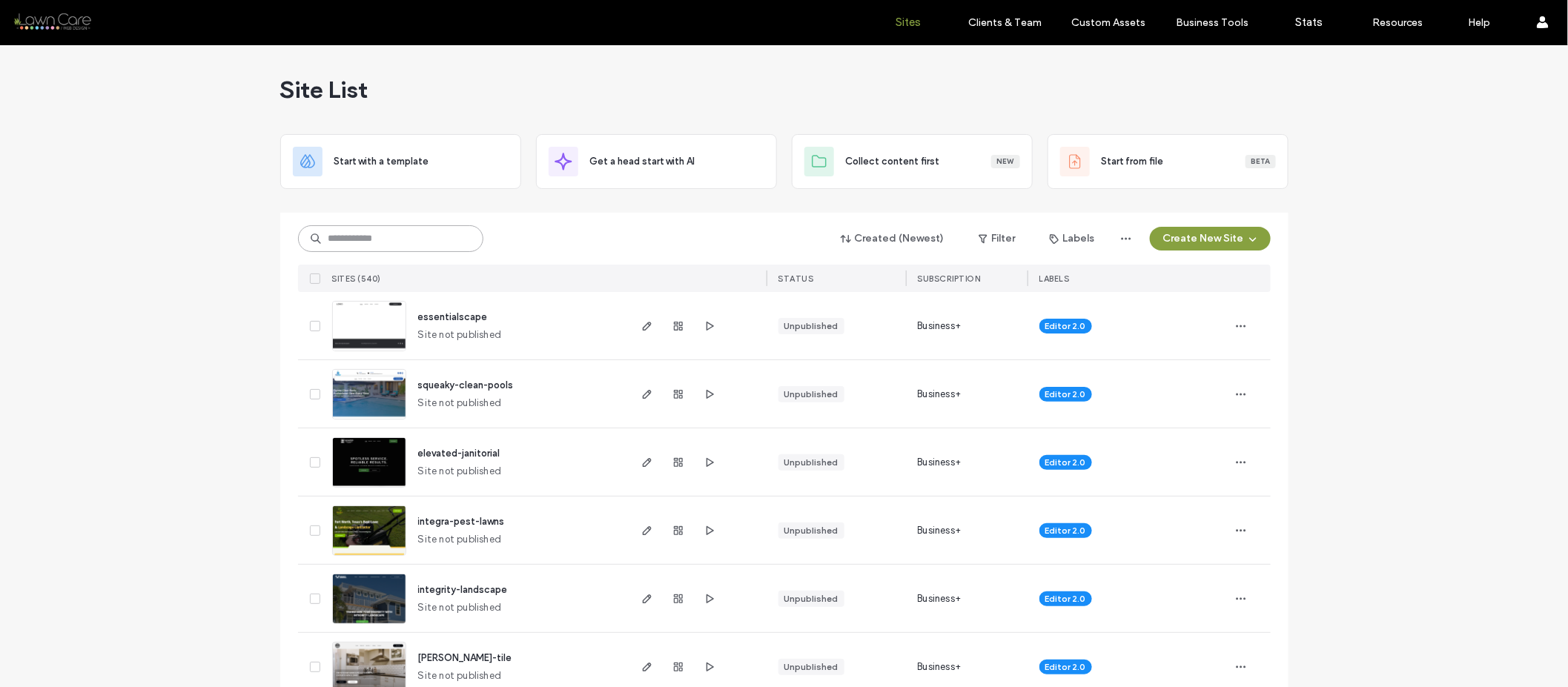
click at [378, 236] on input at bounding box center [390, 239] width 185 height 26
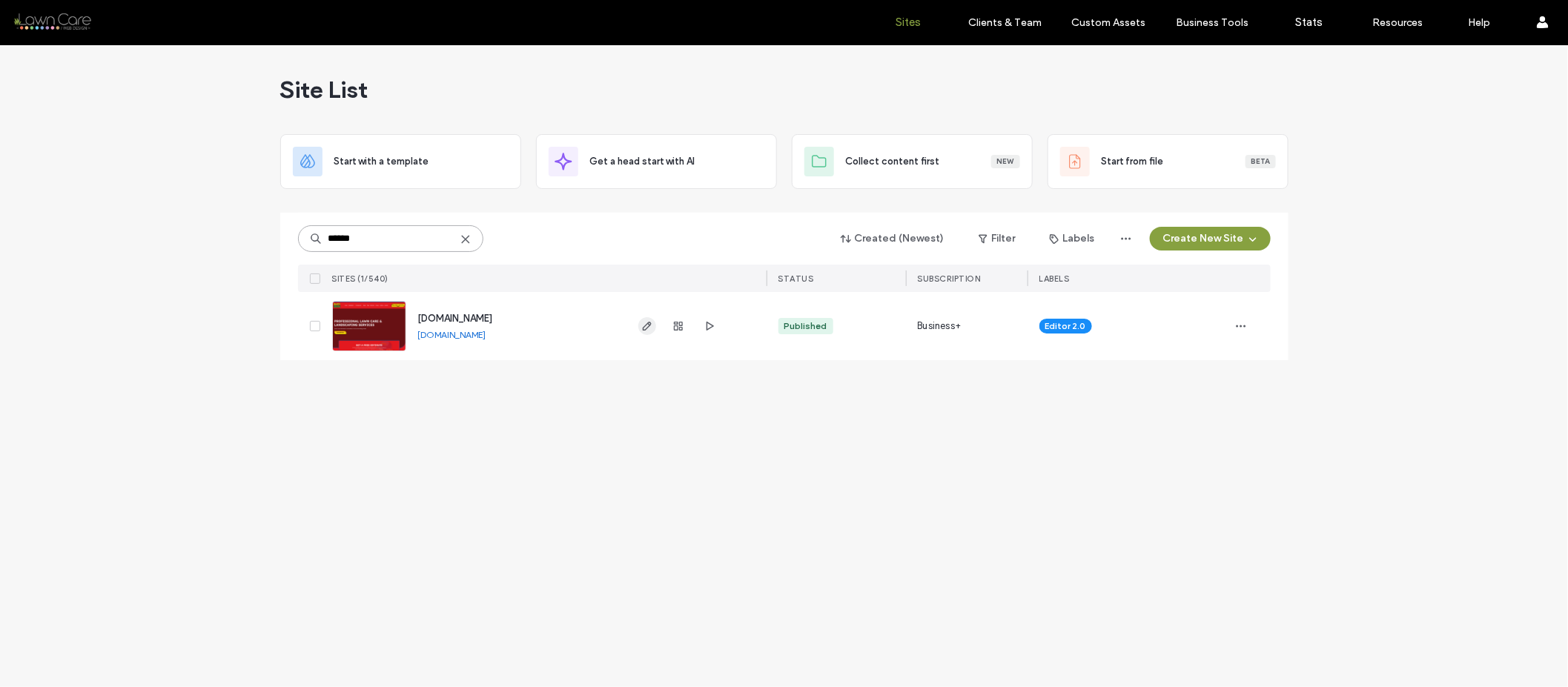
type input "******"
click at [642, 327] on icon "button" at bounding box center [647, 327] width 12 height 12
type input "****"
click at [643, 332] on span "button" at bounding box center [647, 327] width 18 height 18
